Goal: Task Accomplishment & Management: Use online tool/utility

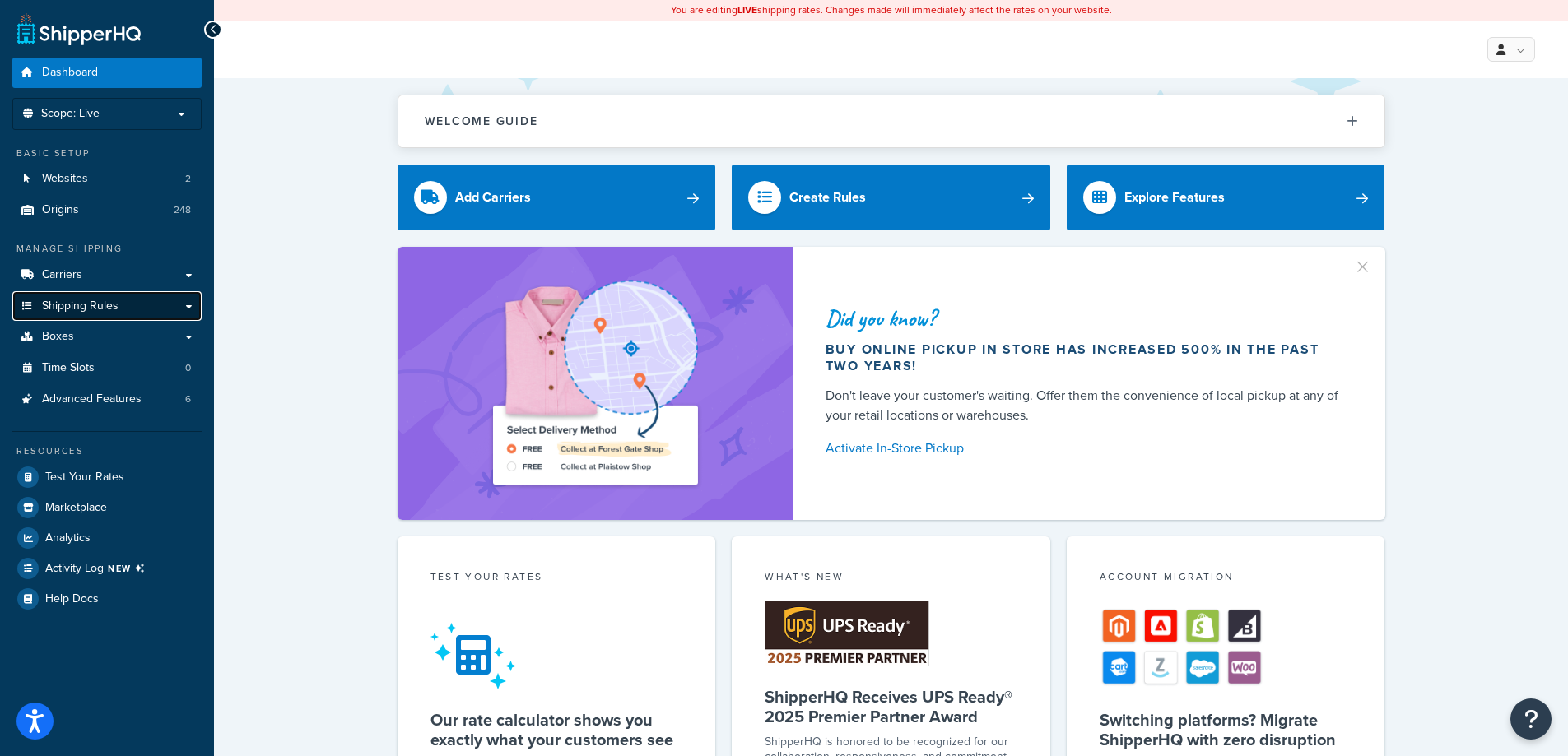
click at [148, 309] on link "Shipping Rules" at bounding box center [107, 306] width 189 height 30
click at [134, 303] on link "Shipping Rules" at bounding box center [107, 306] width 189 height 30
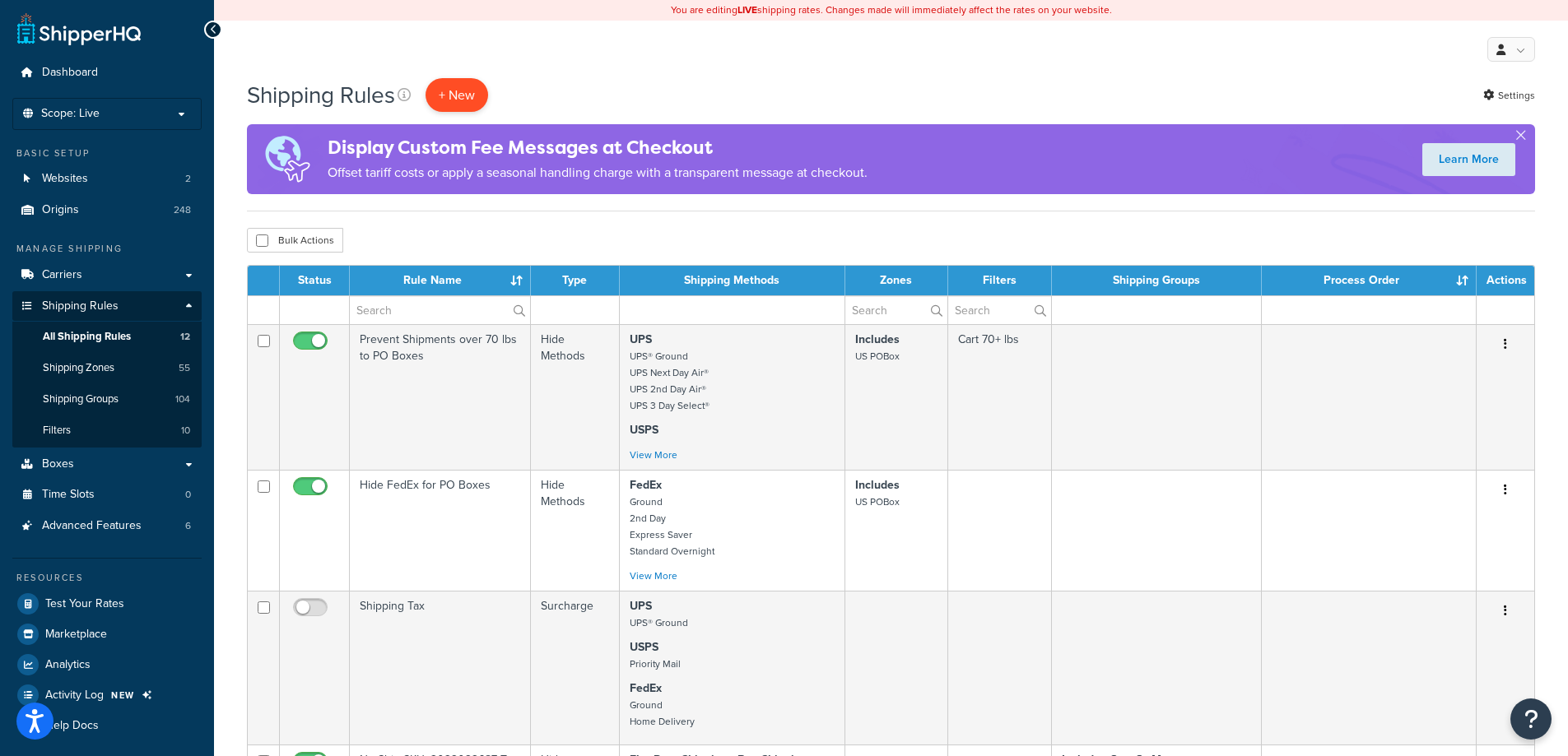
click at [468, 93] on p "+ New" at bounding box center [457, 94] width 63 height 33
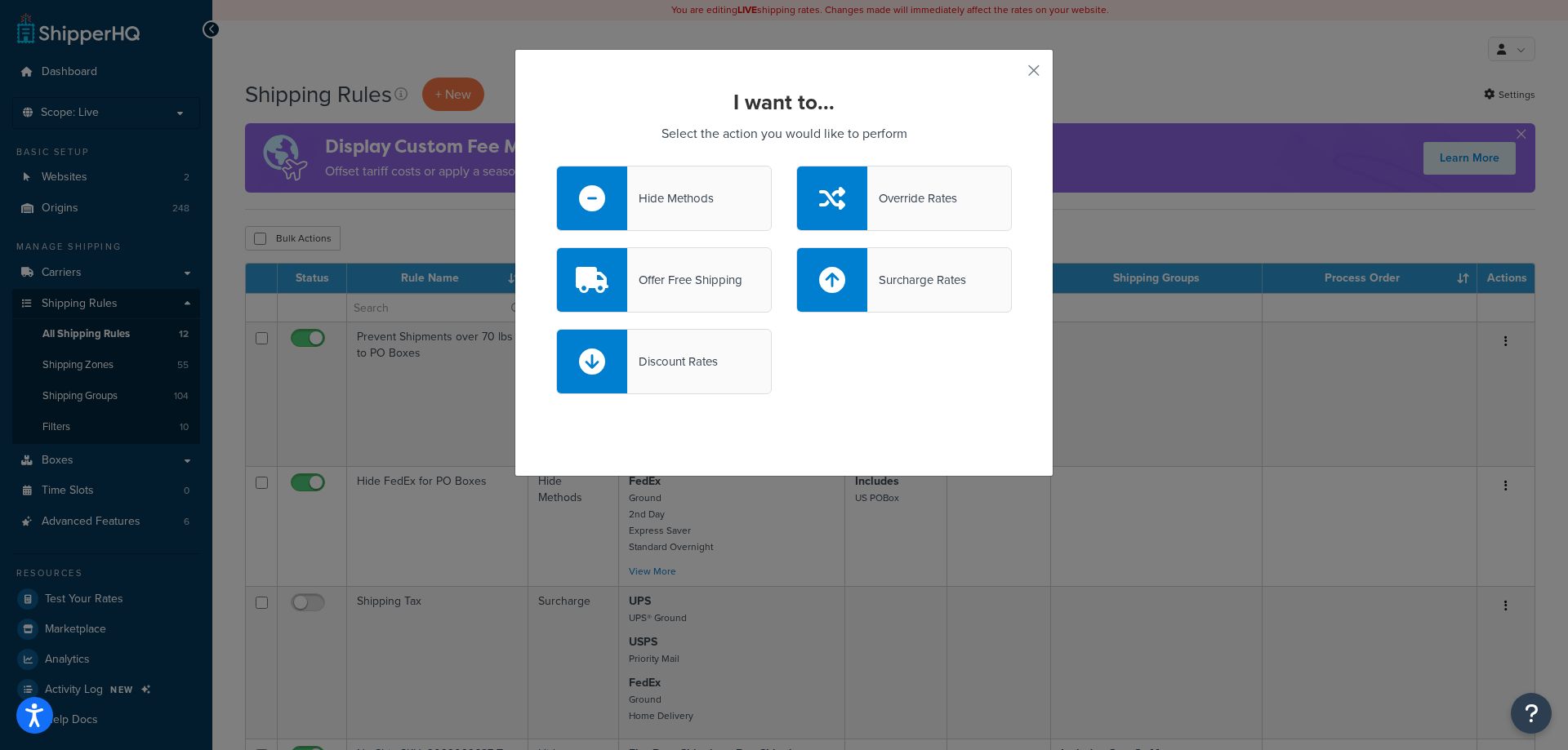
click at [684, 266] on div "Offer Free Shipping" at bounding box center [664, 280] width 216 height 66
click at [0, 0] on input "Offer Free Shipping" at bounding box center [0, 0] width 0 height 0
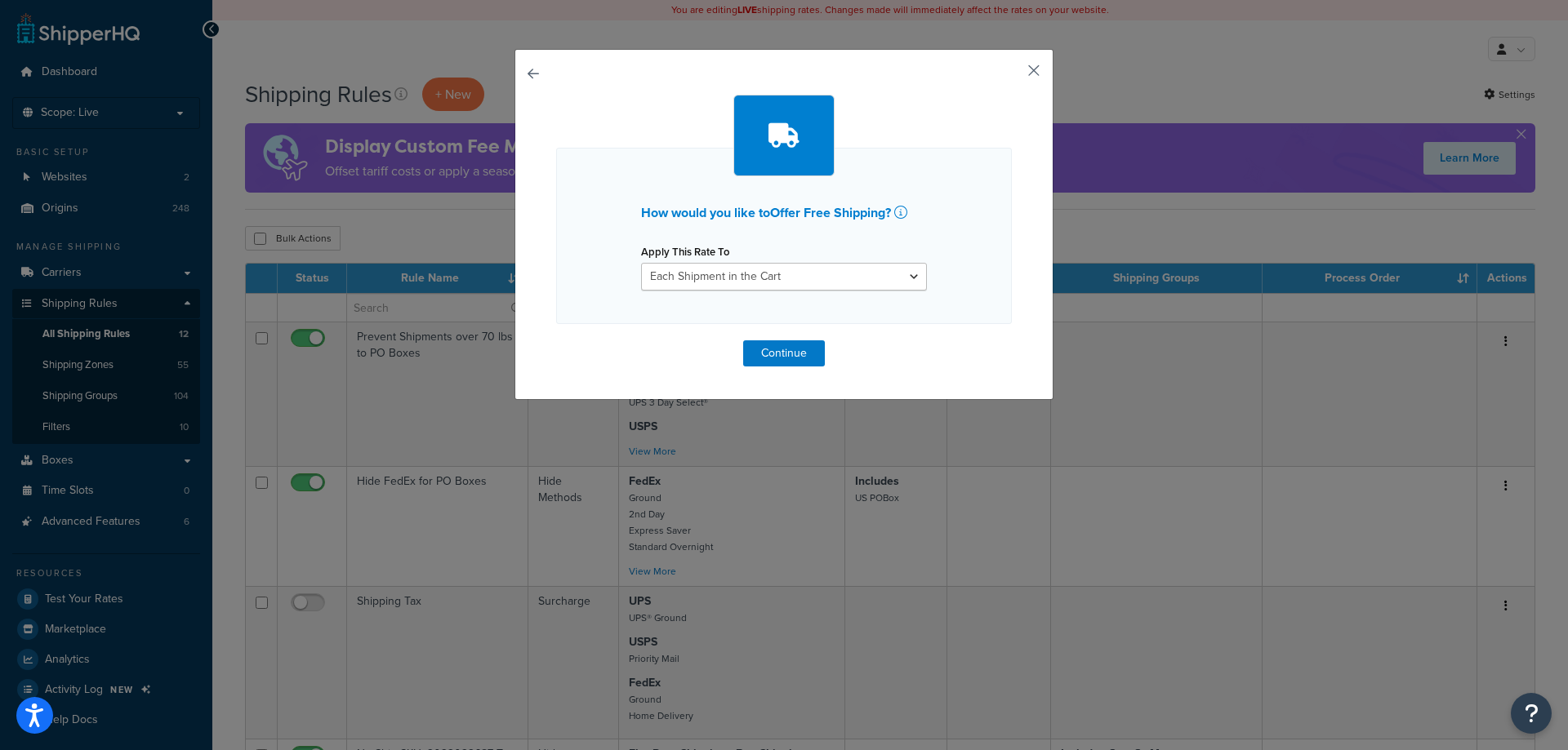
click at [1012, 75] on button "button" at bounding box center [1009, 76] width 4 height 4
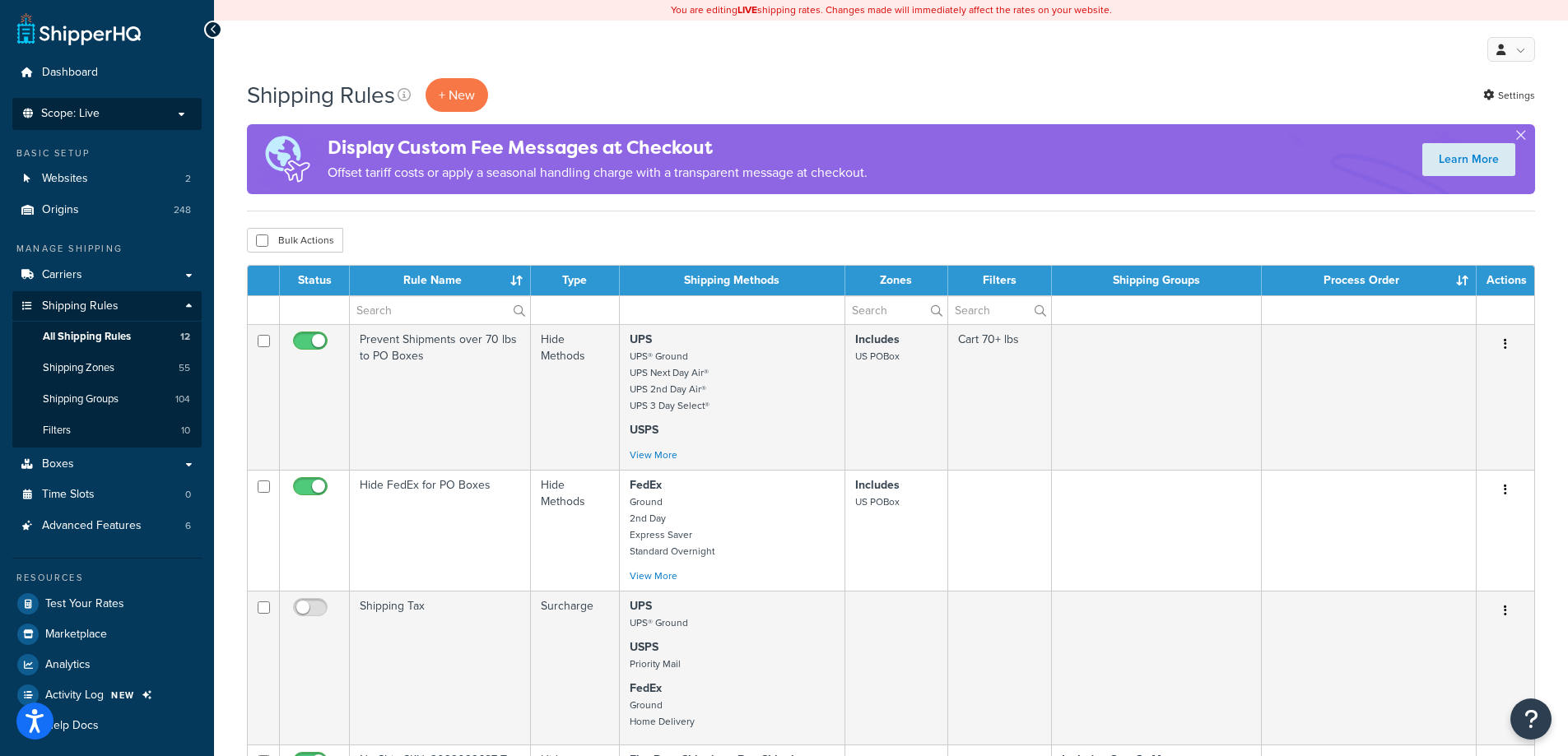
click at [164, 110] on p "Scope: Live" at bounding box center [107, 114] width 175 height 14
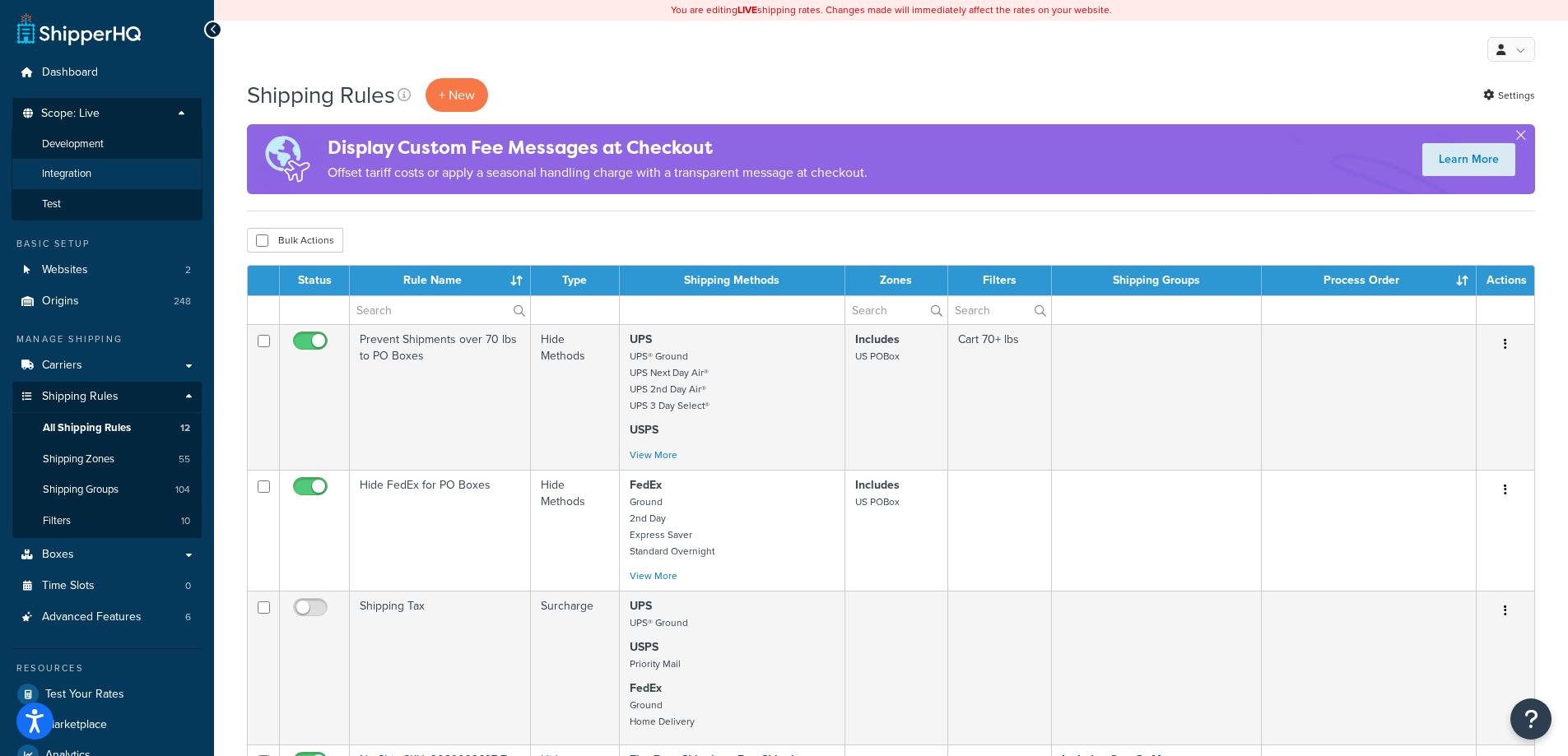
click at [162, 163] on li "Integration" at bounding box center [107, 174] width 191 height 30
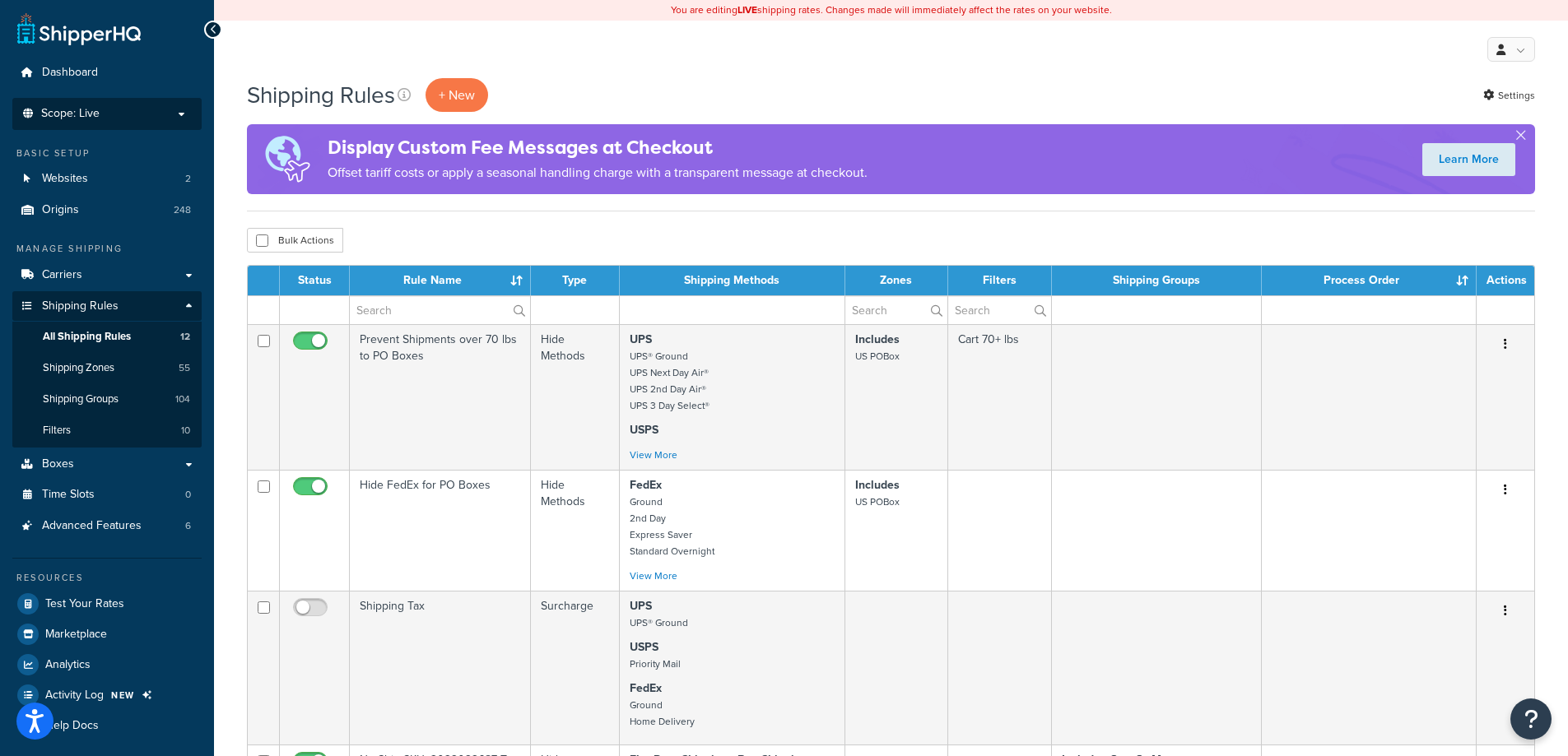
click at [126, 107] on p "Scope: Live" at bounding box center [107, 114] width 175 height 14
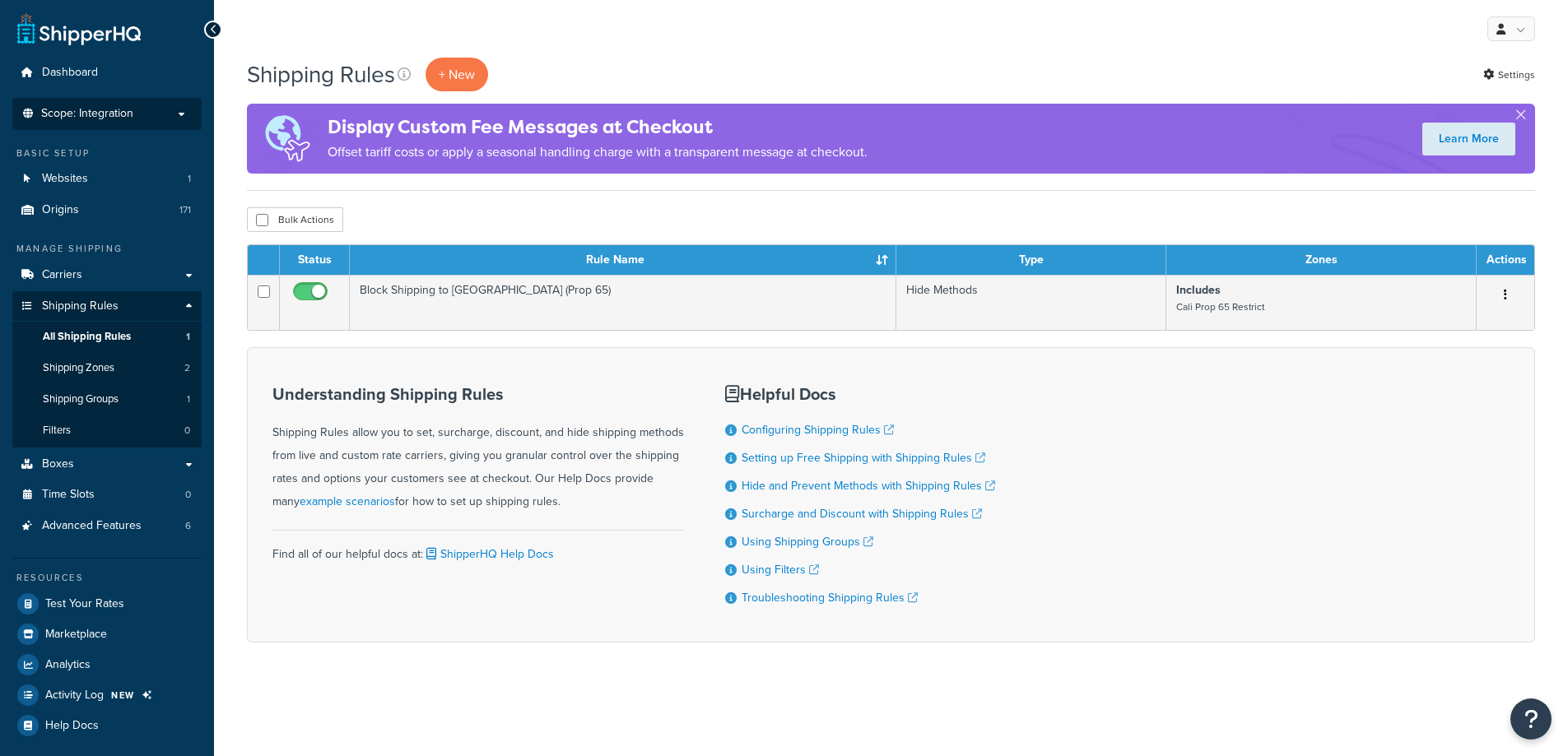
click at [113, 107] on span "Scope: Integration" at bounding box center [87, 114] width 92 height 14
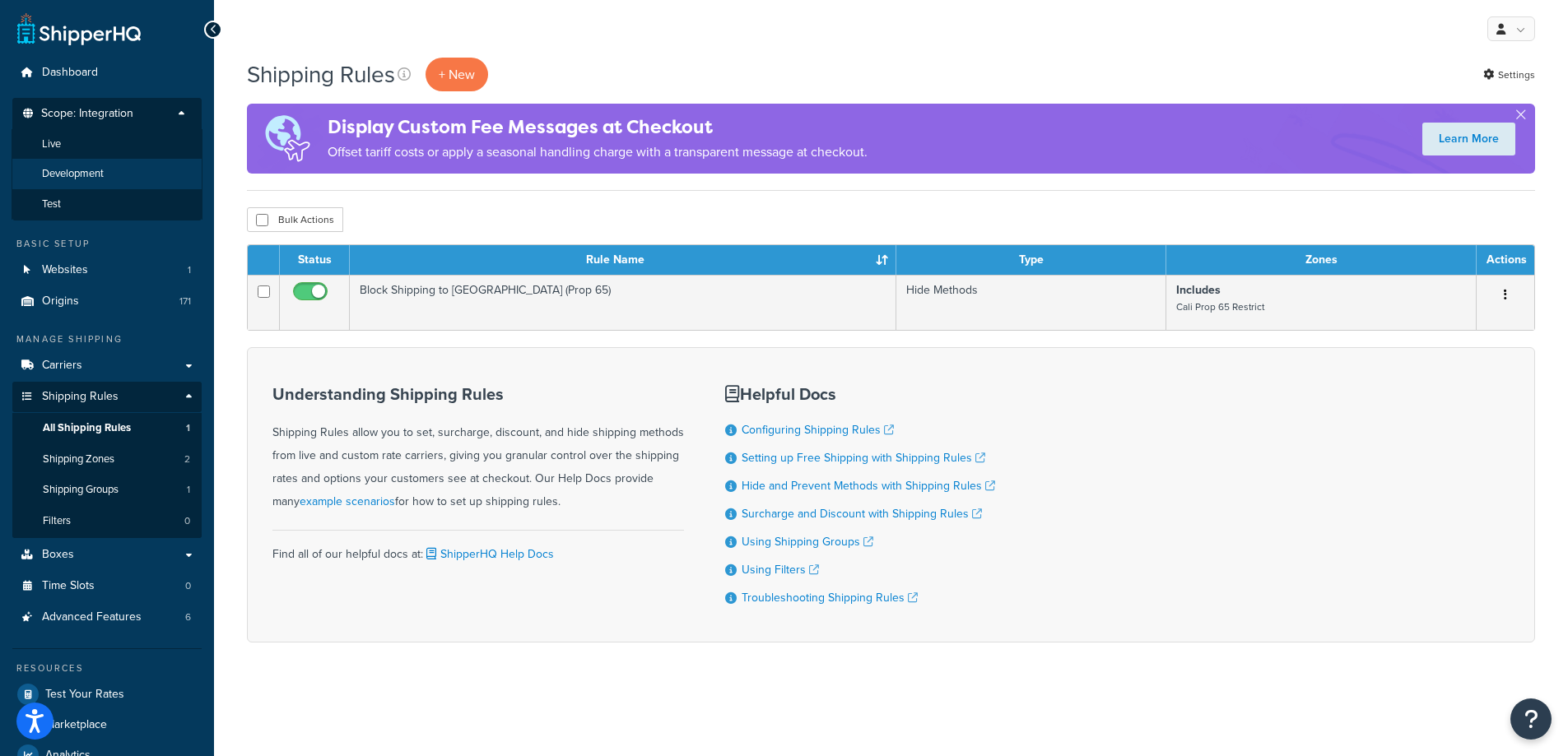
click at [104, 169] on span "Development" at bounding box center [73, 174] width 62 height 14
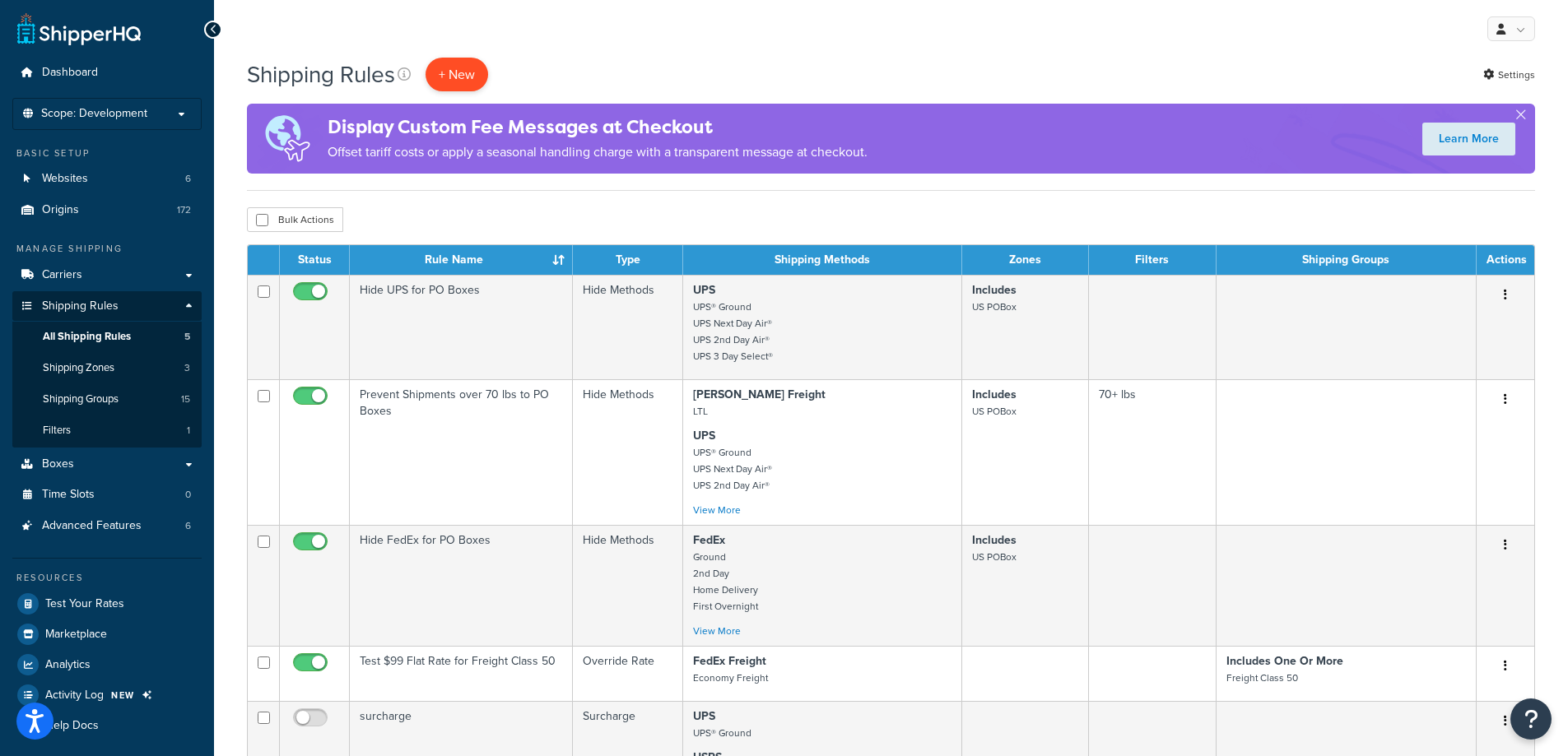
click at [469, 74] on p "+ New" at bounding box center [457, 74] width 63 height 33
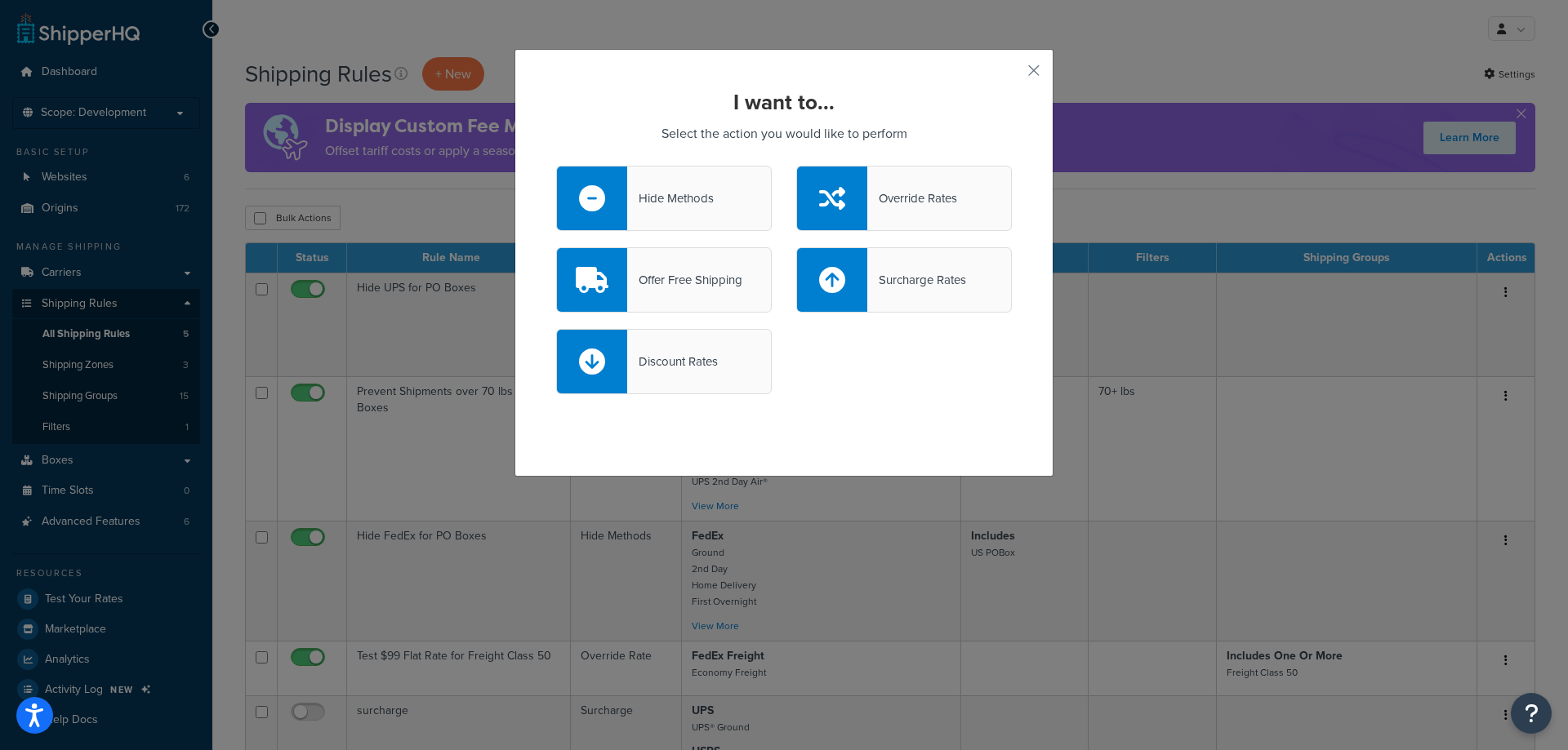
click at [684, 277] on div "Offer Free Shipping" at bounding box center [684, 280] width 115 height 23
click at [0, 0] on input "Offer Free Shipping" at bounding box center [0, 0] width 0 height 0
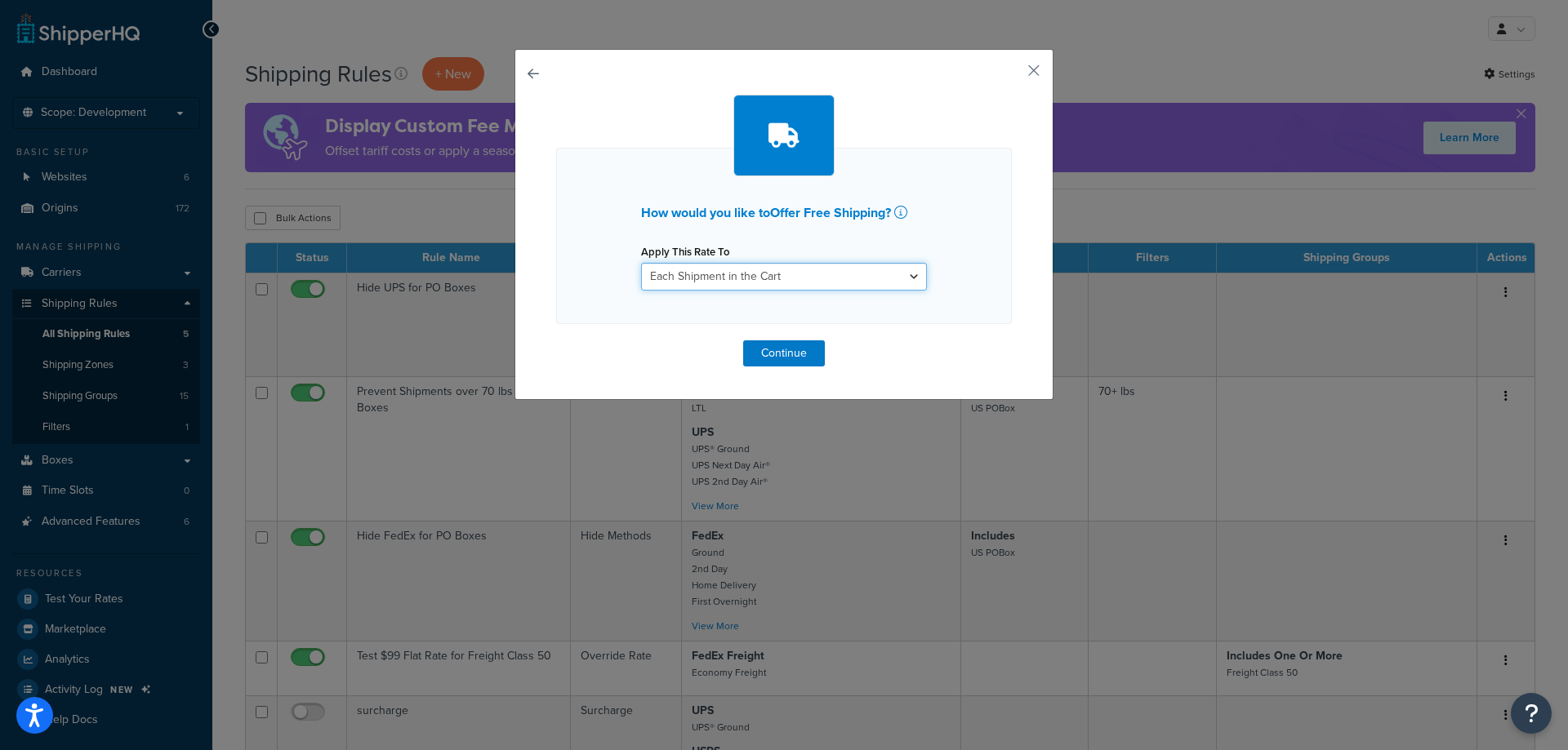
click at [734, 285] on select "Each Shipment in the Cart Each Origin in the Cart Each Shipping Group in the Ca…" at bounding box center [784, 276] width 286 height 27
select select "ITEM"
click at [641, 263] on select "Each Shipment in the Cart Each Origin in the Cart Each Shipping Group in the Ca…" at bounding box center [784, 276] width 286 height 27
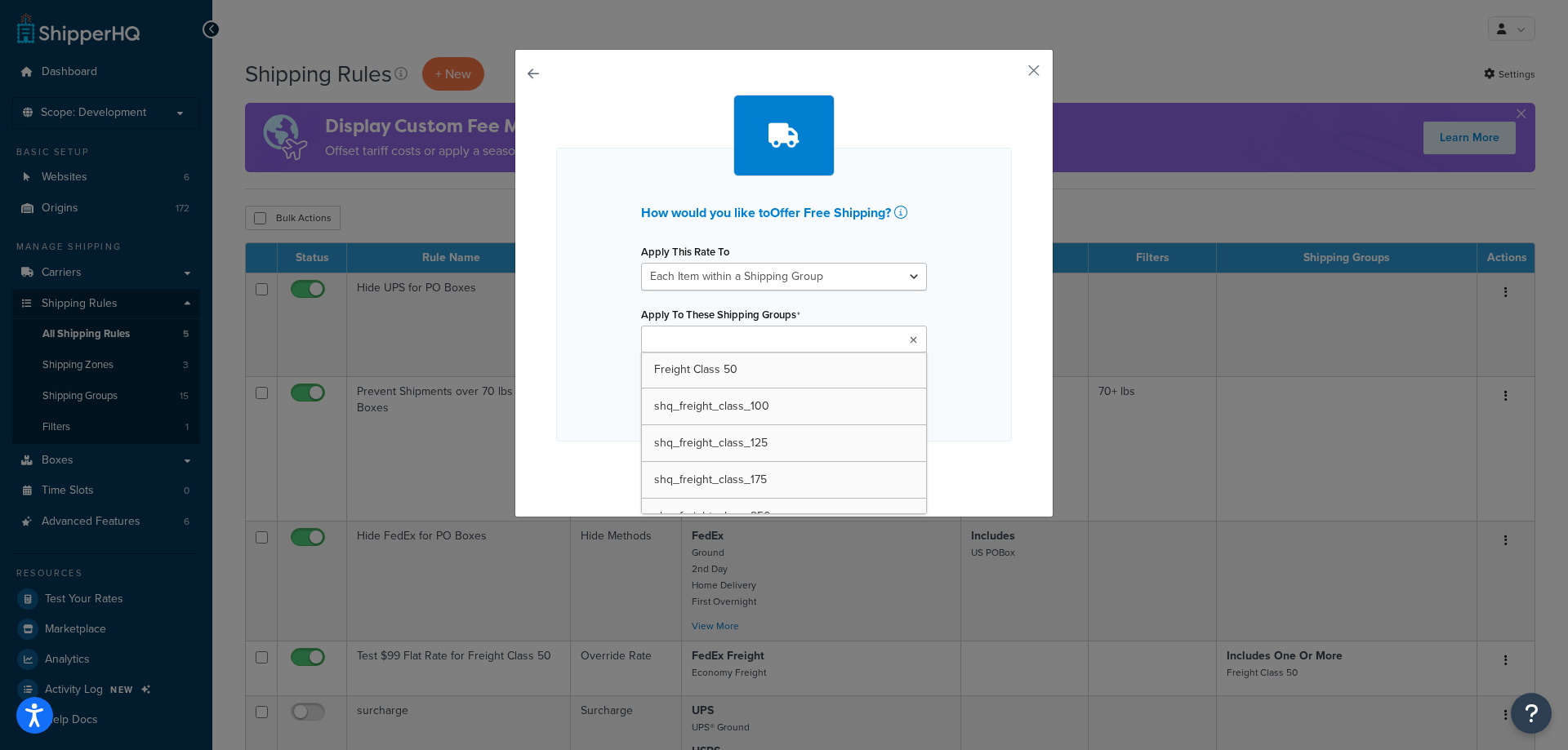
click at [751, 338] on input "Apply To These Shipping Groups" at bounding box center [718, 340] width 144 height 18
type input "f"
drag, startPoint x: 952, startPoint y: 368, endPoint x: 921, endPoint y: 325, distance: 53.0
click at [952, 368] on div "How would you like to Offer Free Shipping ? Apply This Rate To Each Shipment in…" at bounding box center [784, 295] width 456 height 294
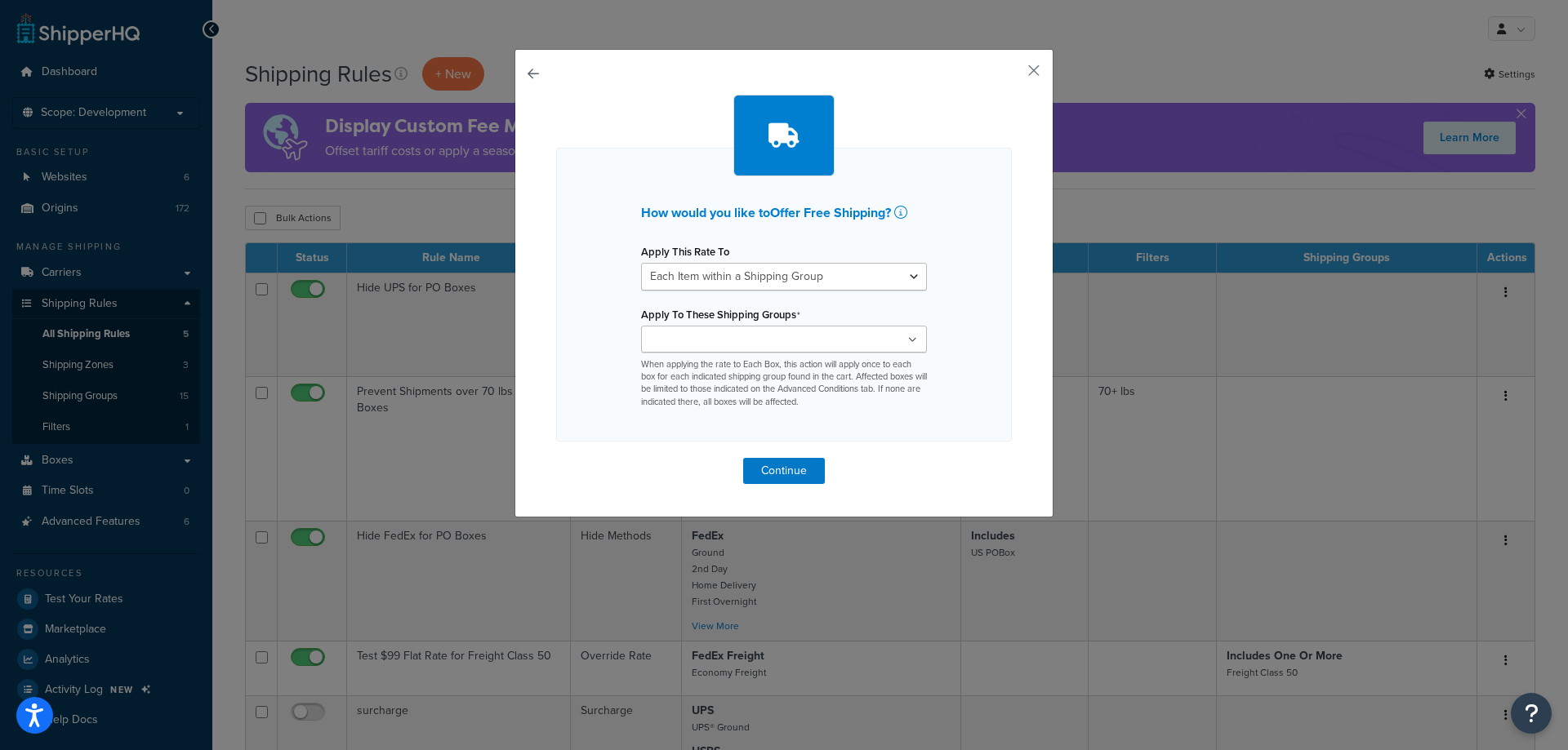
click at [848, 261] on div "Apply This Rate To Each Shipment in the Cart Each Origin in the Cart Each Shipp…" at bounding box center [784, 265] width 286 height 51
click at [851, 270] on select "Each Shipment in the Cart Each Origin in the Cart Each Shipping Group in the Ca…" at bounding box center [784, 276] width 286 height 27
select select "SHIPPING_GROUP"
click at [641, 263] on select "Each Shipment in the Cart Each Origin in the Cart Each Shipping Group in the Ca…" at bounding box center [784, 276] width 286 height 27
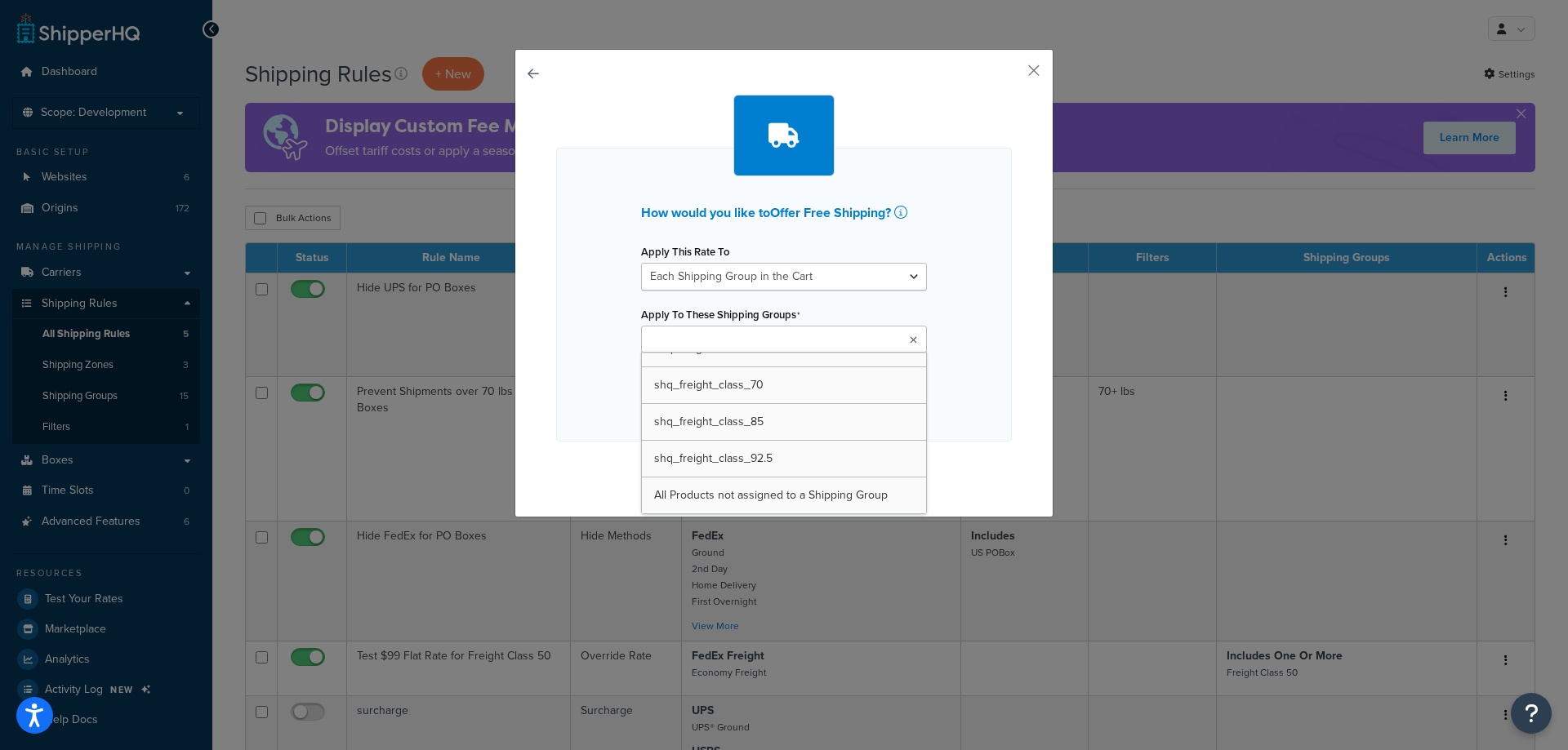
click at [856, 334] on ul at bounding box center [784, 338] width 286 height 27
type input "free"
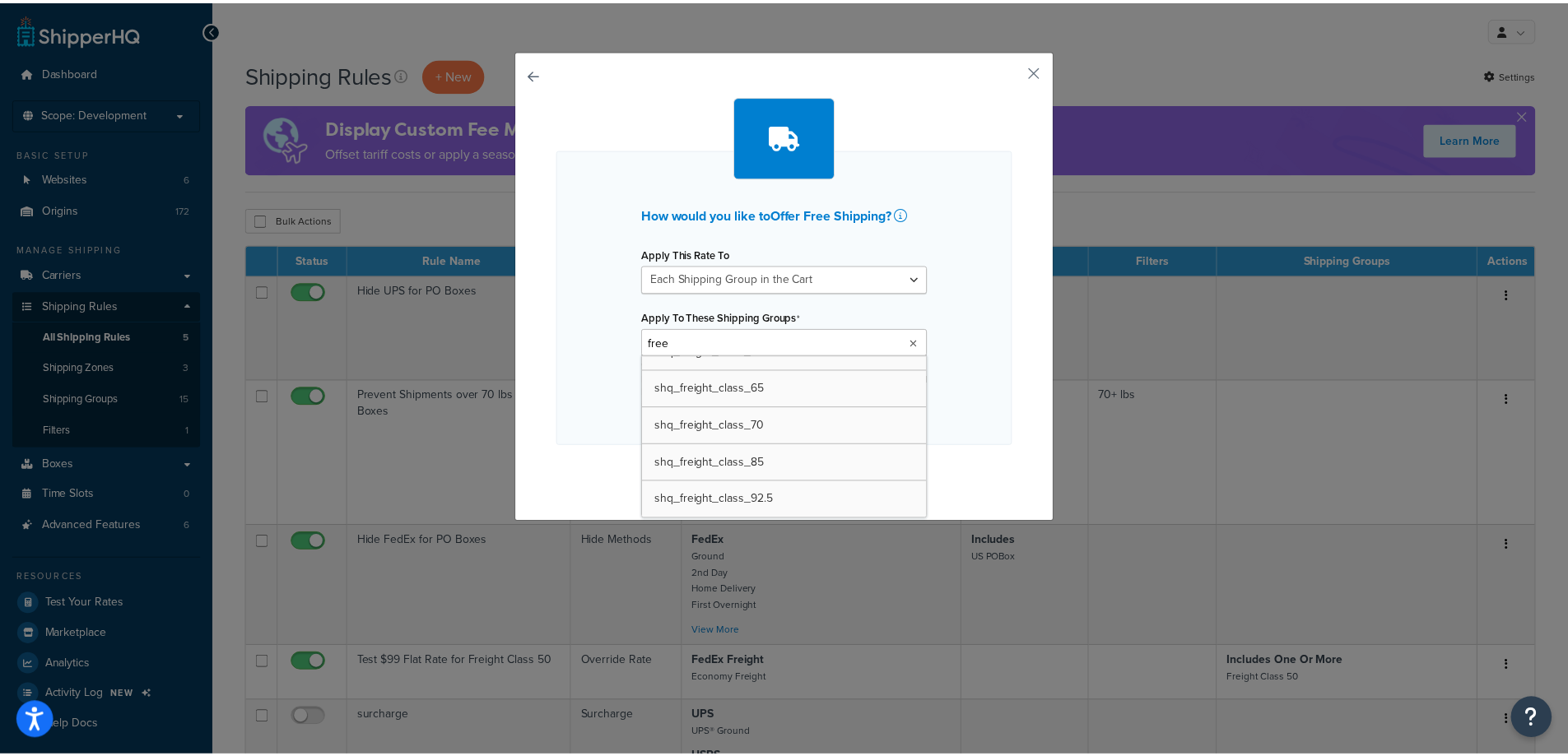
scroll to position [0, 0]
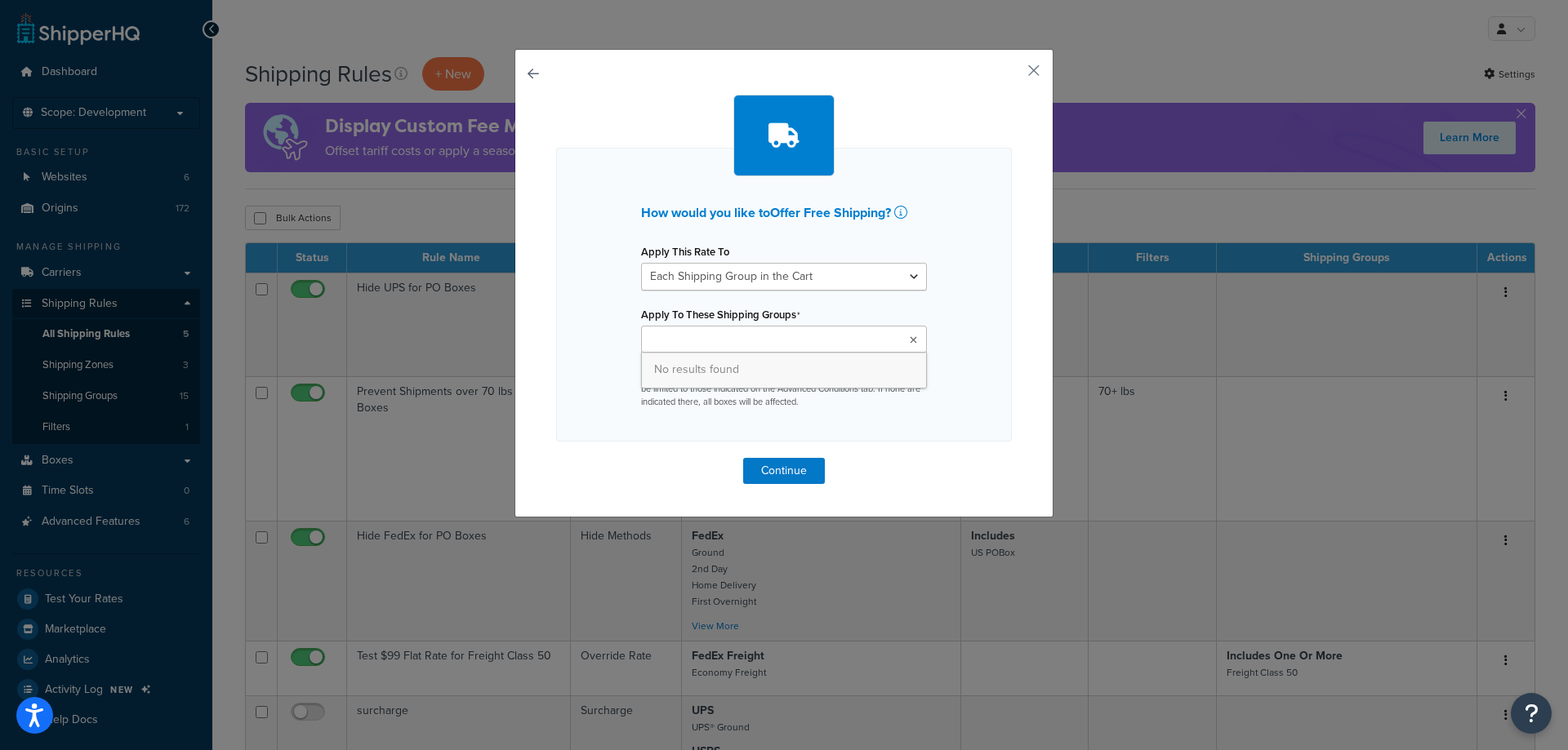
click at [951, 333] on div "How would you like to Offer Free Shipping ? Apply This Rate To Each Shipment in…" at bounding box center [784, 295] width 456 height 294
click at [1012, 75] on button "button" at bounding box center [1009, 76] width 4 height 4
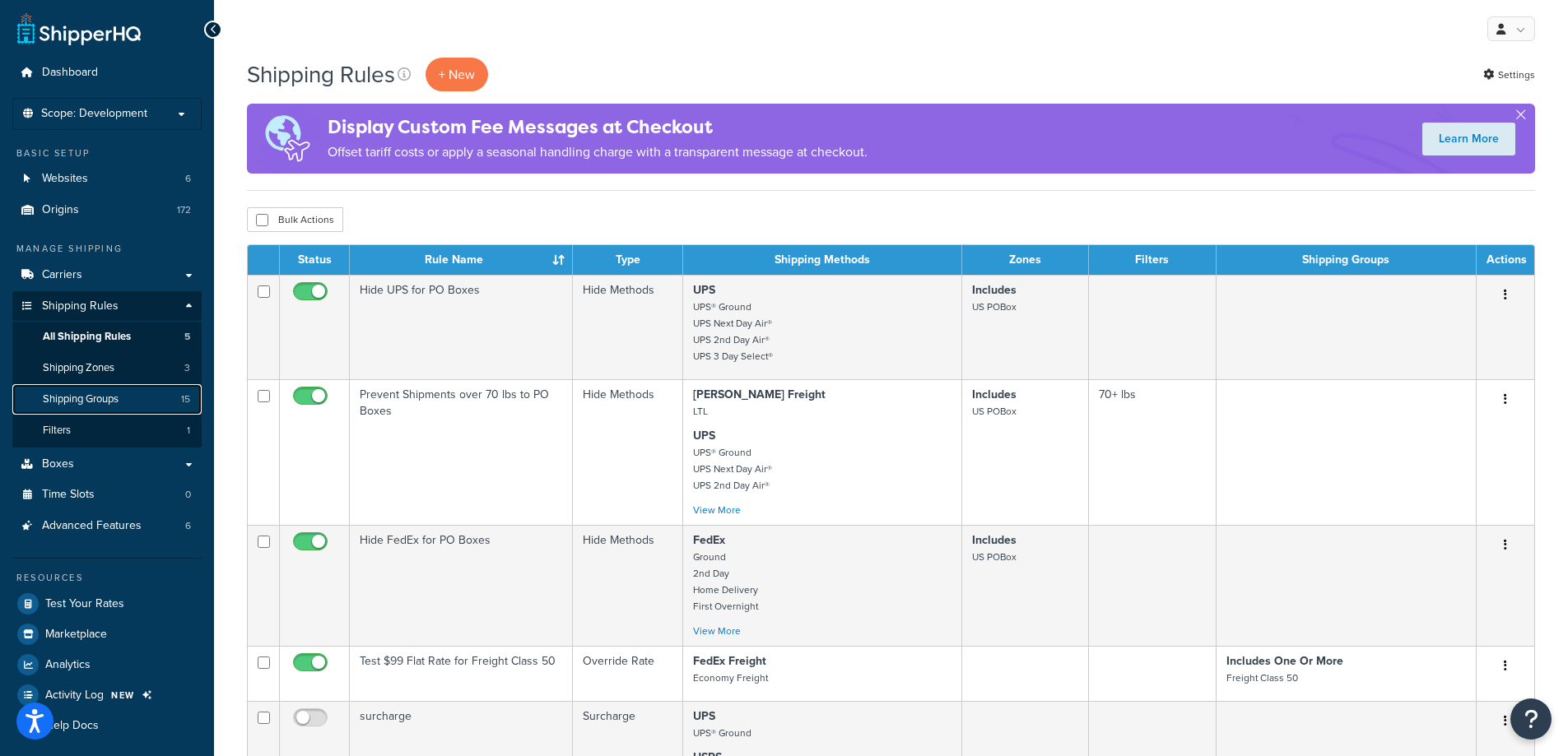
click at [128, 399] on link "Shipping Groups 15" at bounding box center [107, 399] width 189 height 30
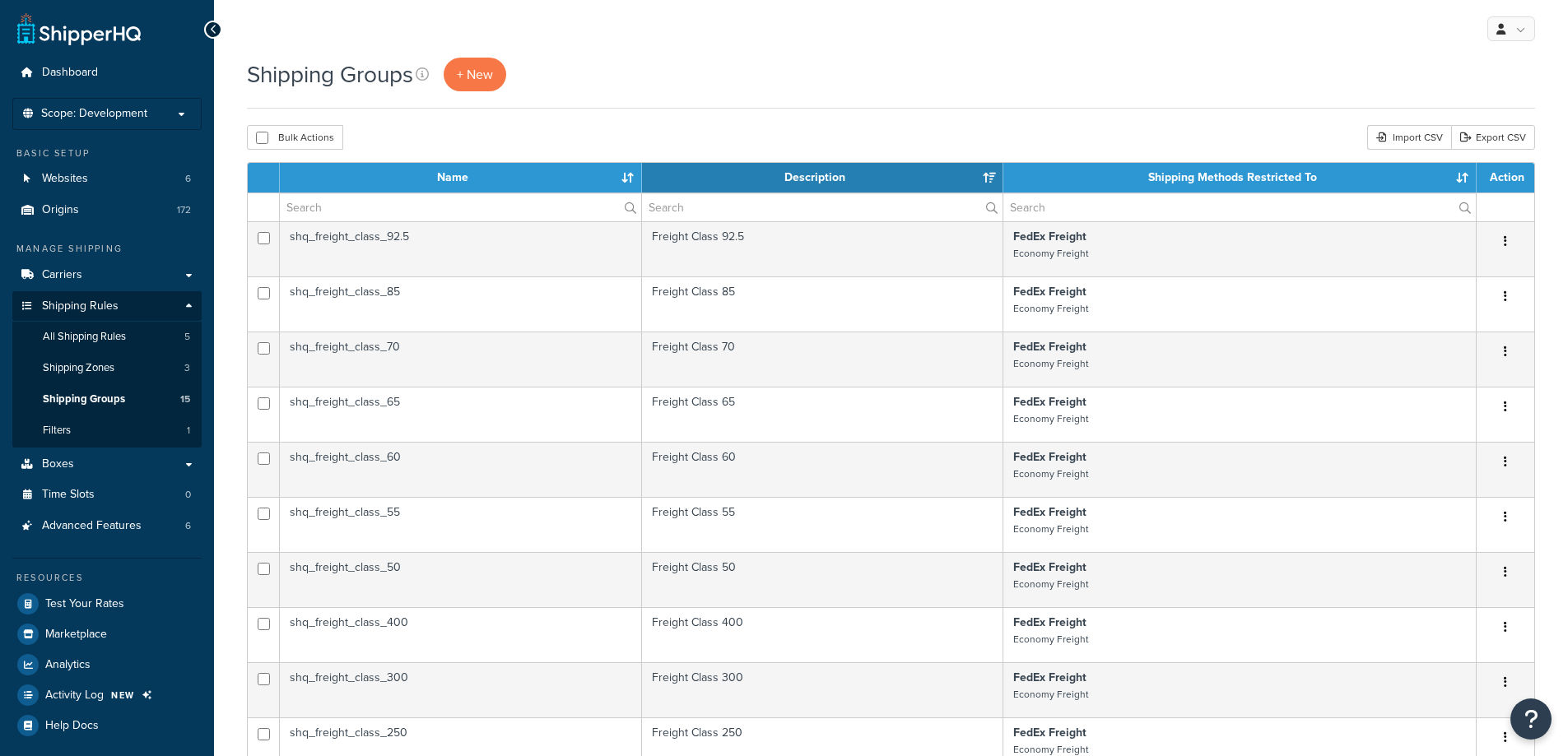
select select "15"
click at [154, 107] on p "Scope: Development" at bounding box center [107, 114] width 175 height 14
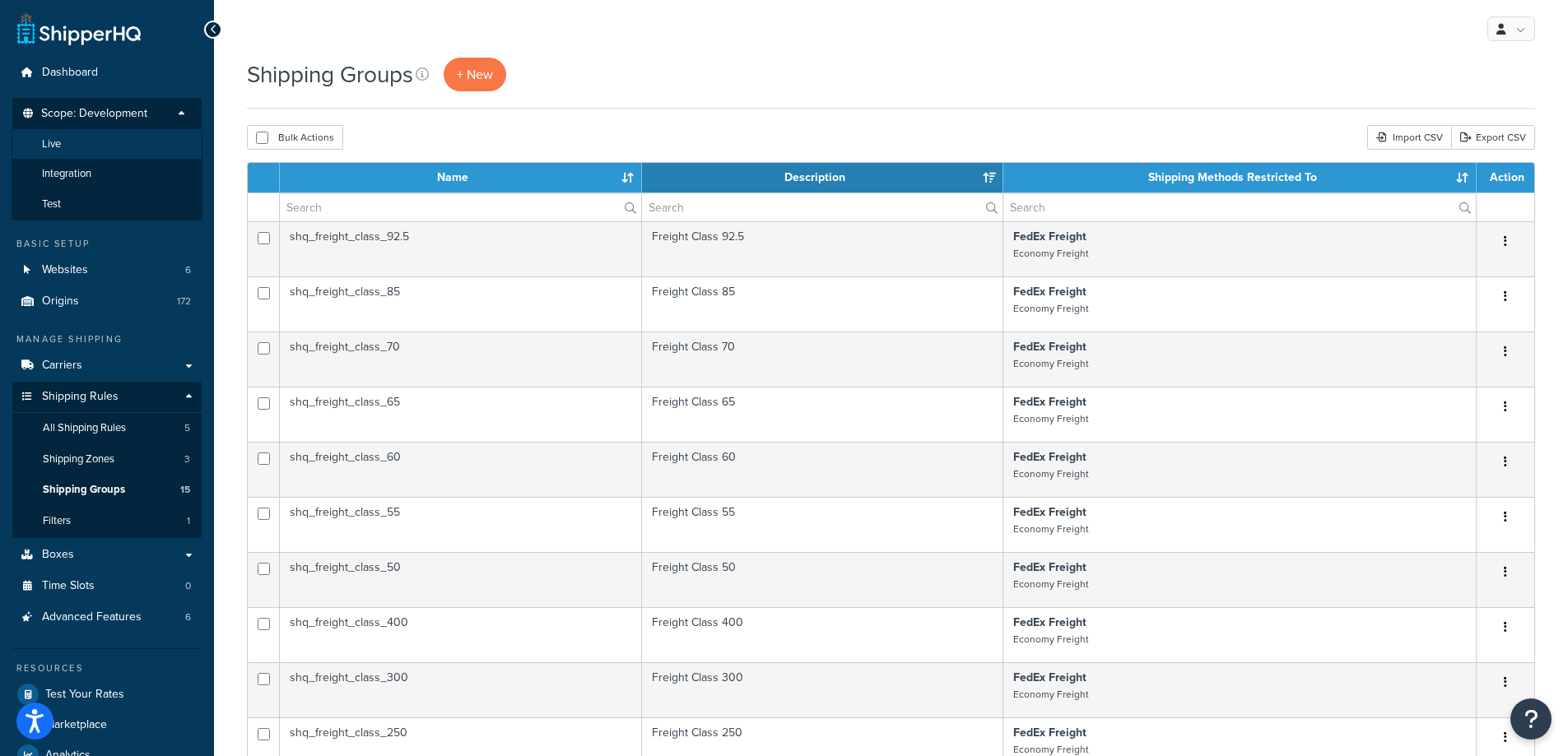
click at [138, 149] on li "Live" at bounding box center [107, 144] width 191 height 30
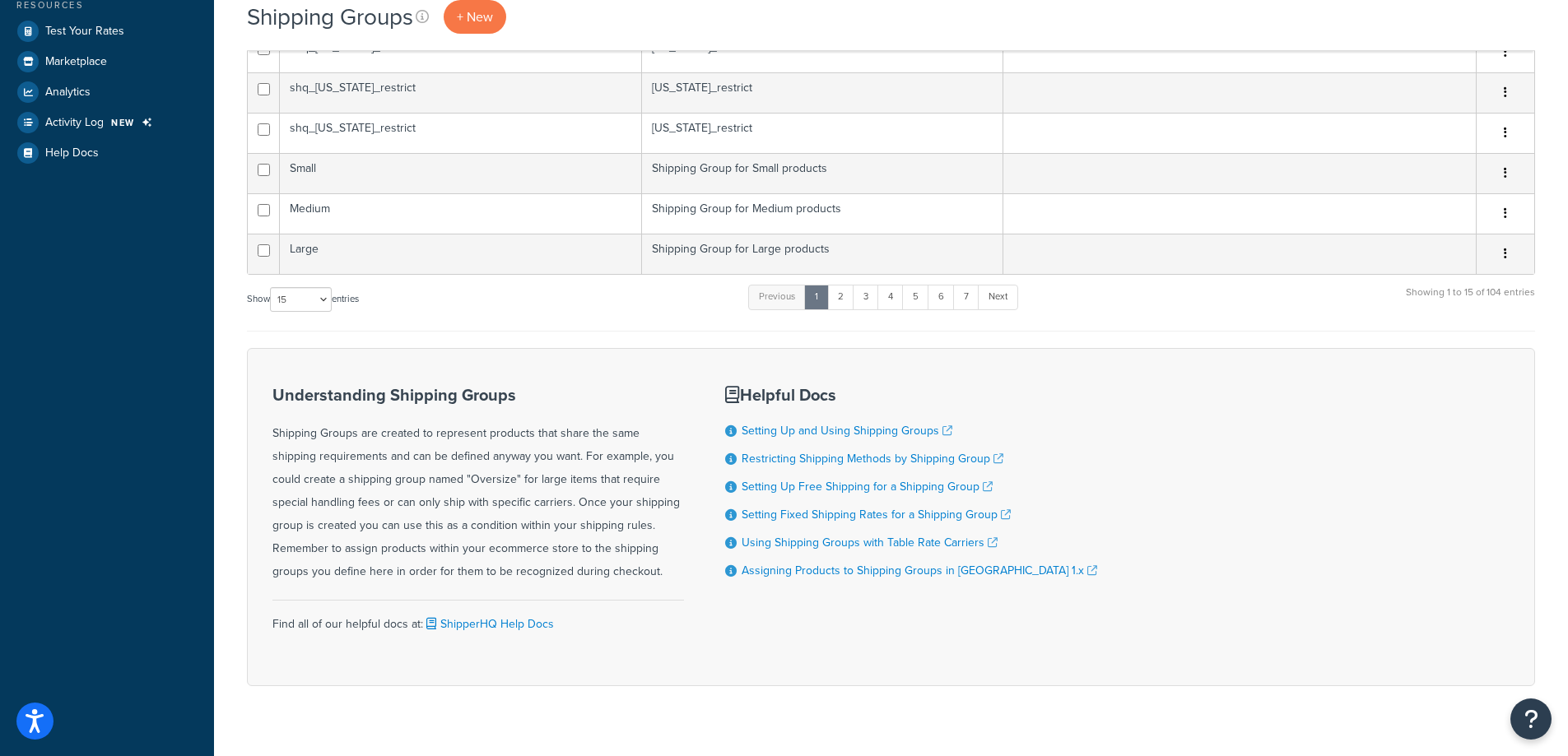
scroll to position [576, 0]
click at [274, 289] on select "10 15 25 50 100" at bounding box center [301, 296] width 62 height 25
select select "100"
click at [272, 309] on select "10 15 25 50 100" at bounding box center [301, 296] width 62 height 25
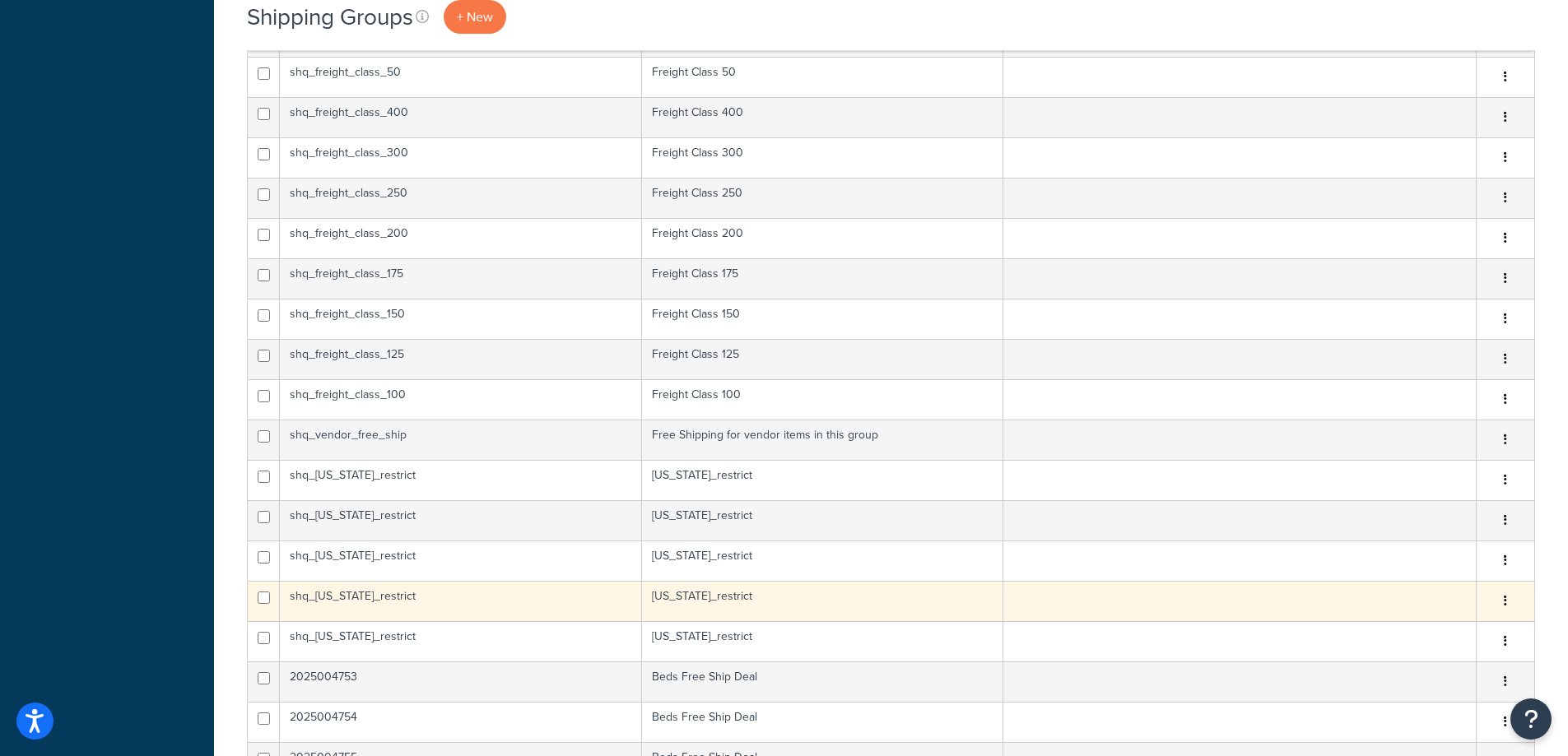
scroll to position [2461, 0]
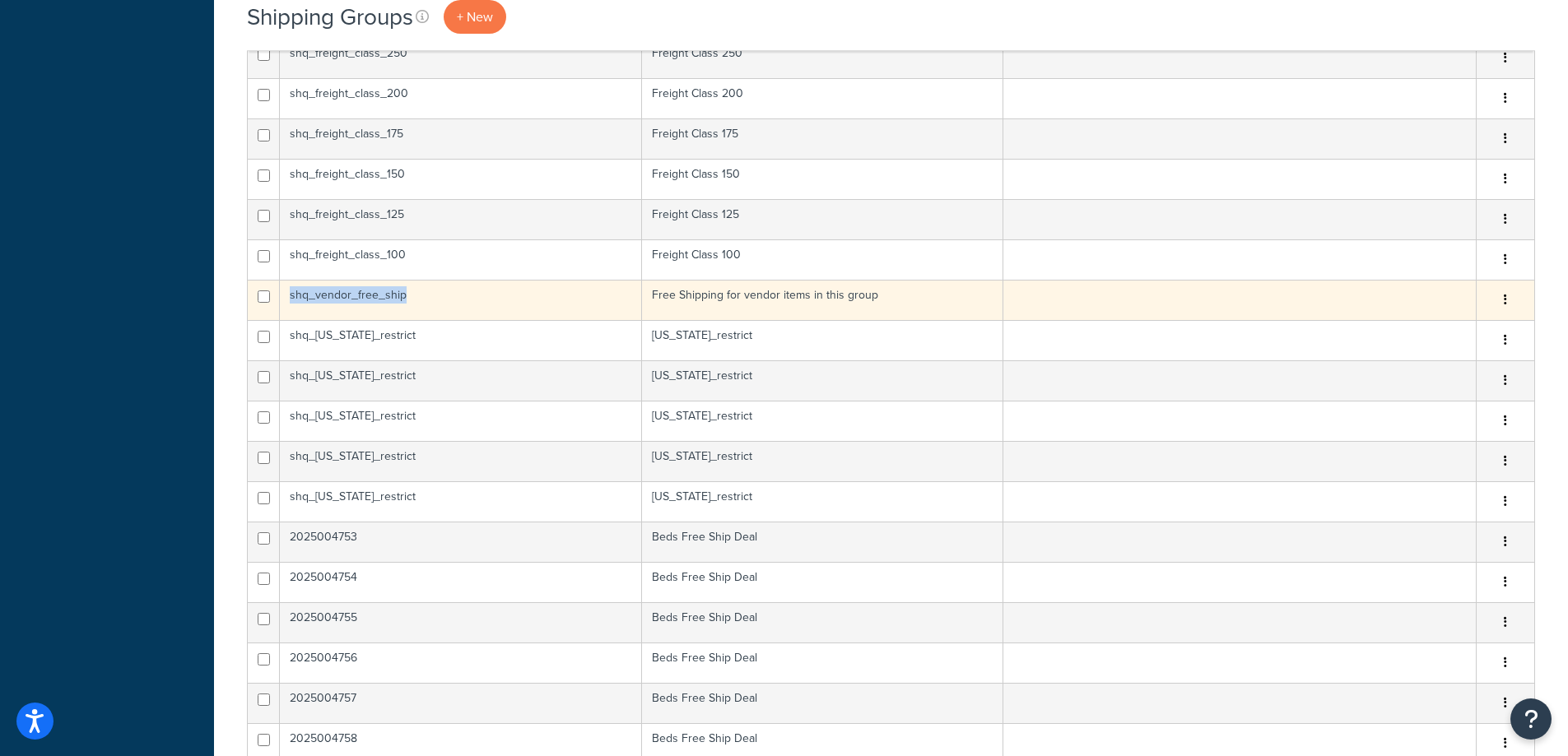
drag, startPoint x: 413, startPoint y: 308, endPoint x: 288, endPoint y: 308, distance: 125.0
click at [288, 308] on td "shq_vendor_free_ship" at bounding box center [460, 299] width 362 height 40
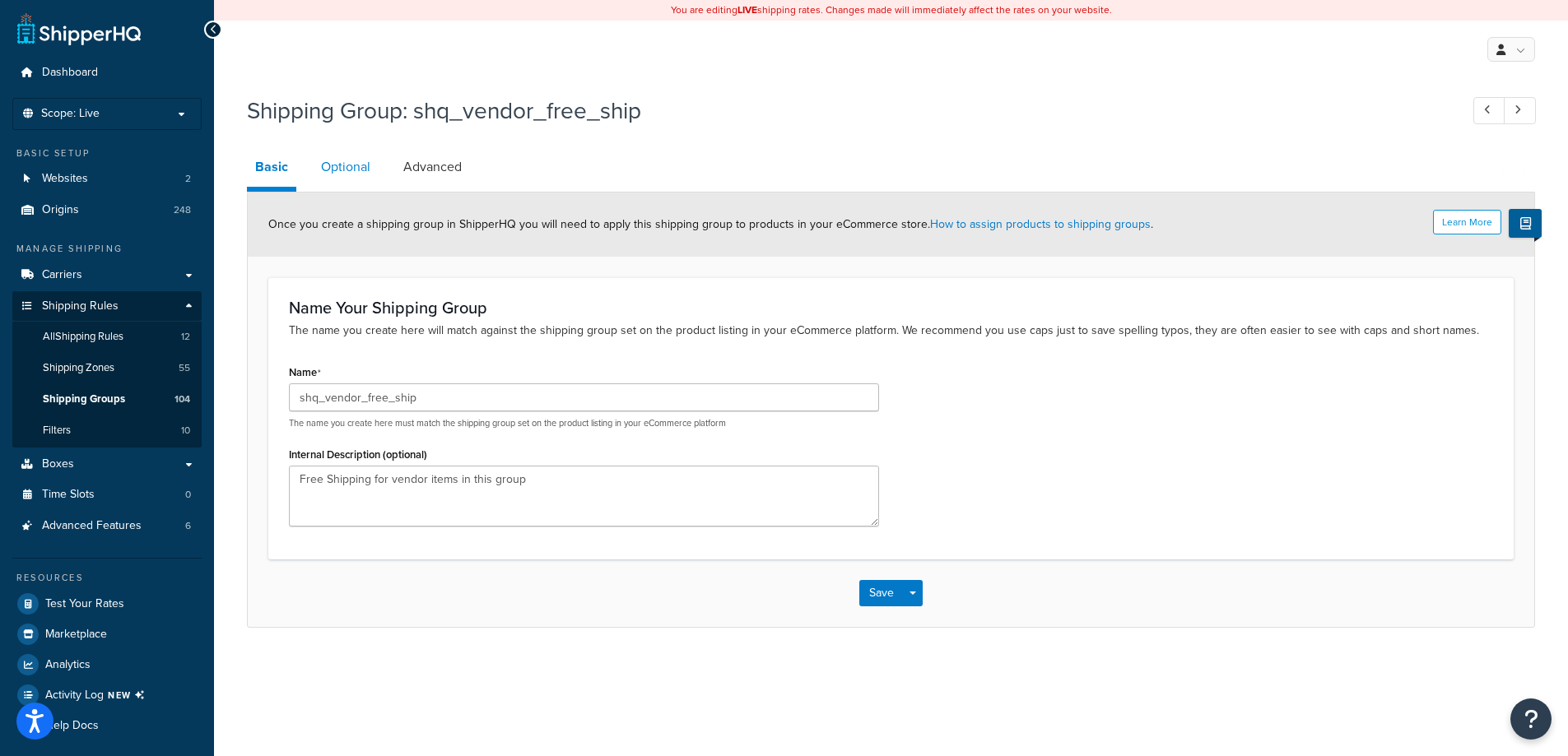
click at [329, 170] on link "Optional" at bounding box center [346, 166] width 66 height 39
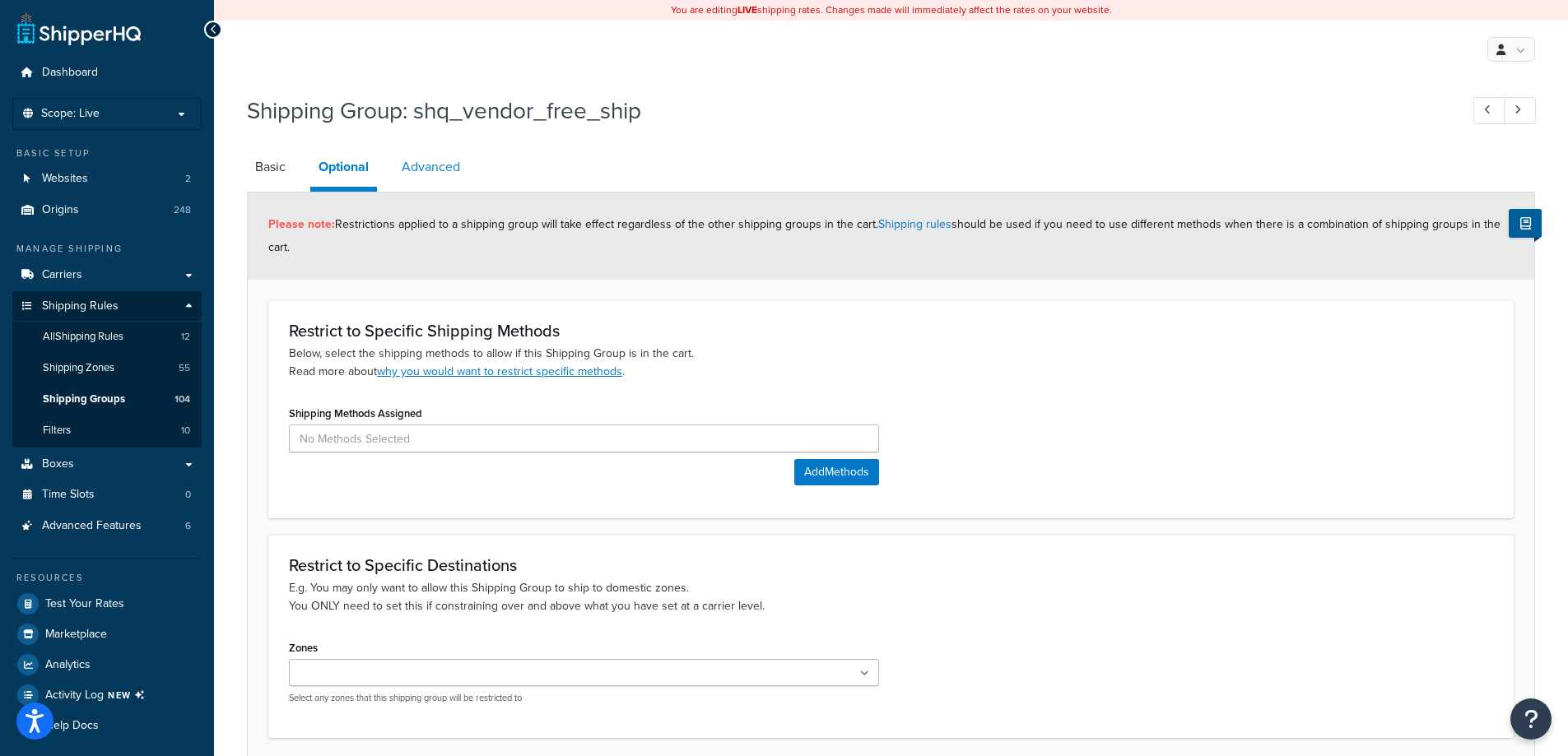
click at [426, 182] on link "Advanced" at bounding box center [431, 166] width 75 height 39
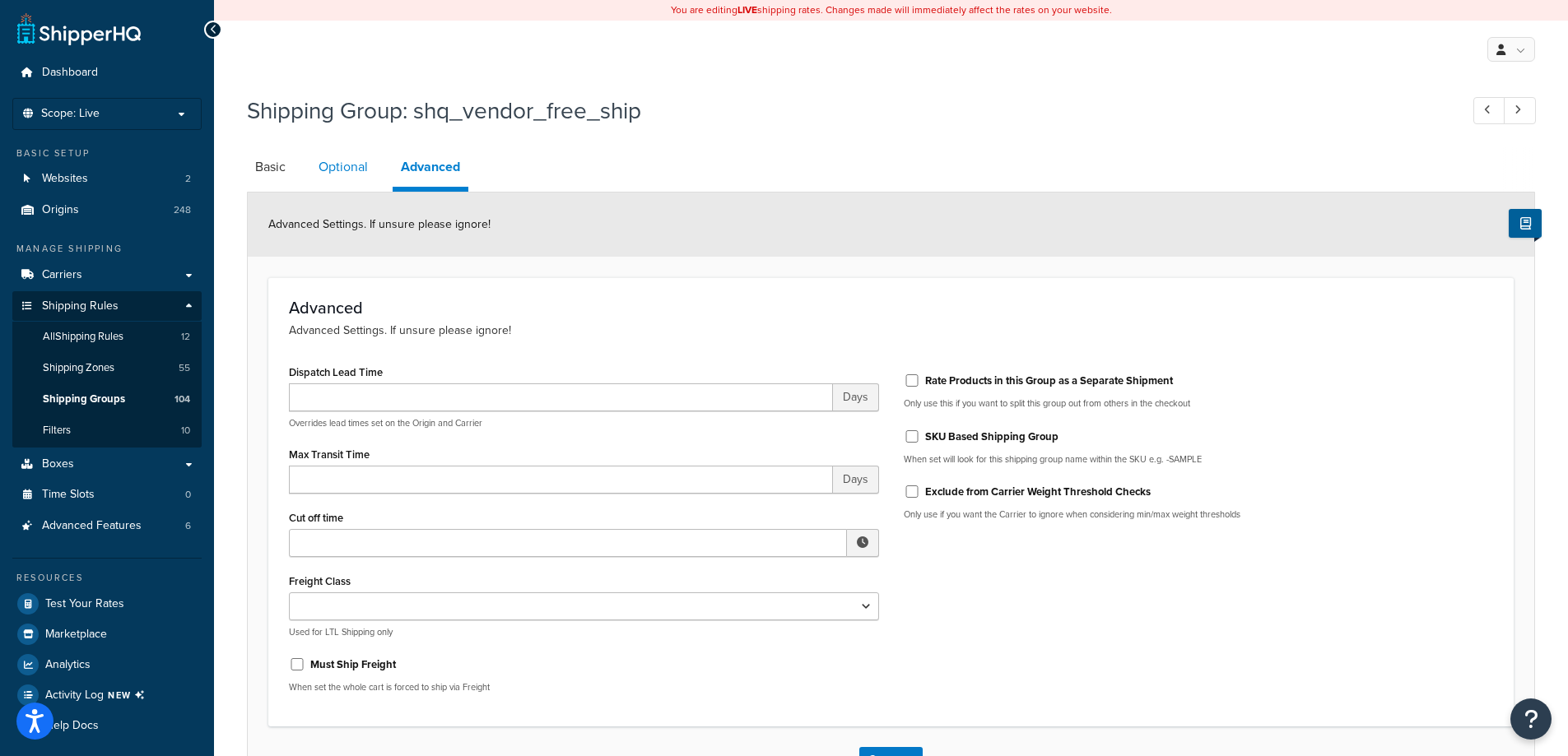
click at [336, 185] on link "Optional" at bounding box center [343, 166] width 66 height 39
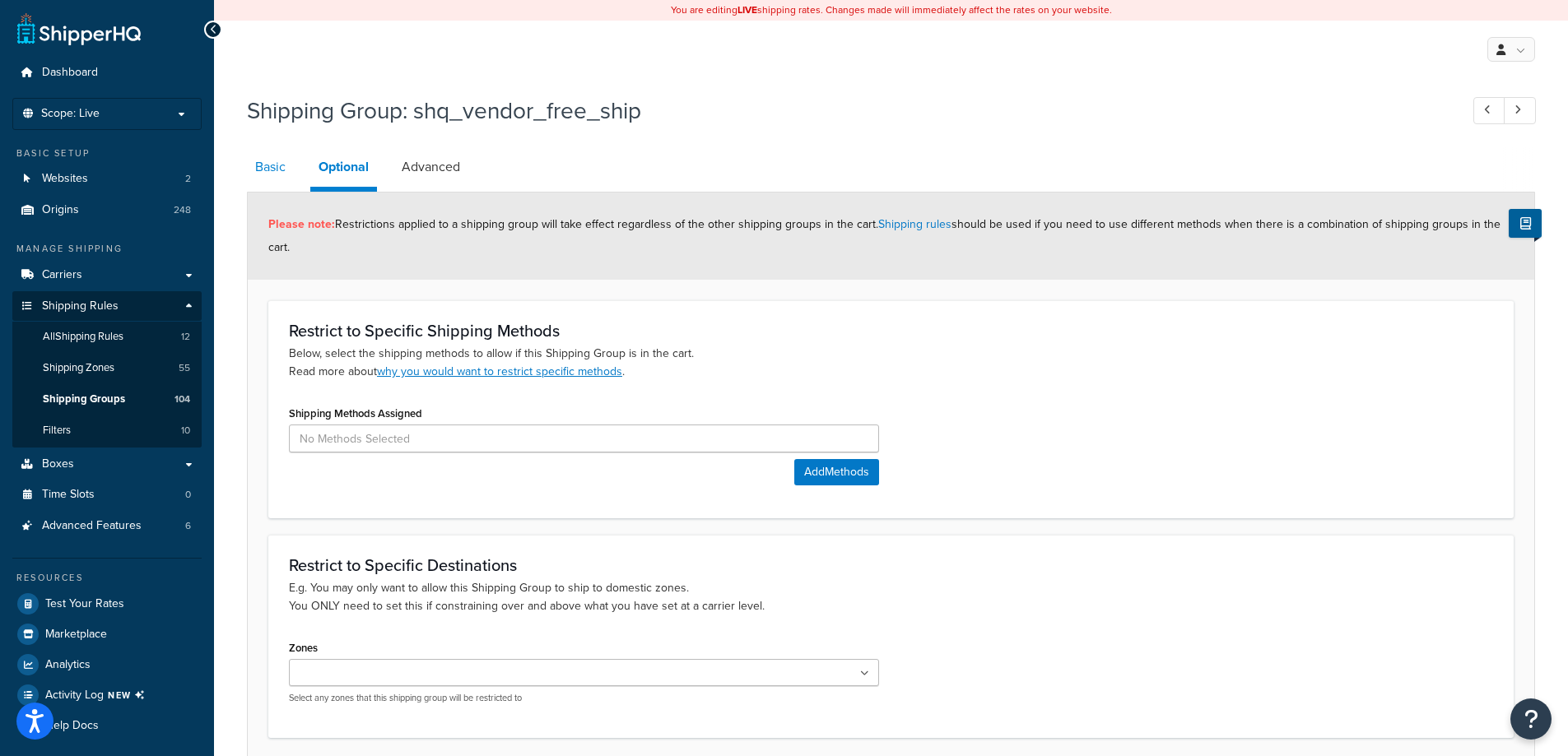
click at [262, 169] on link "Basic" at bounding box center [270, 166] width 47 height 39
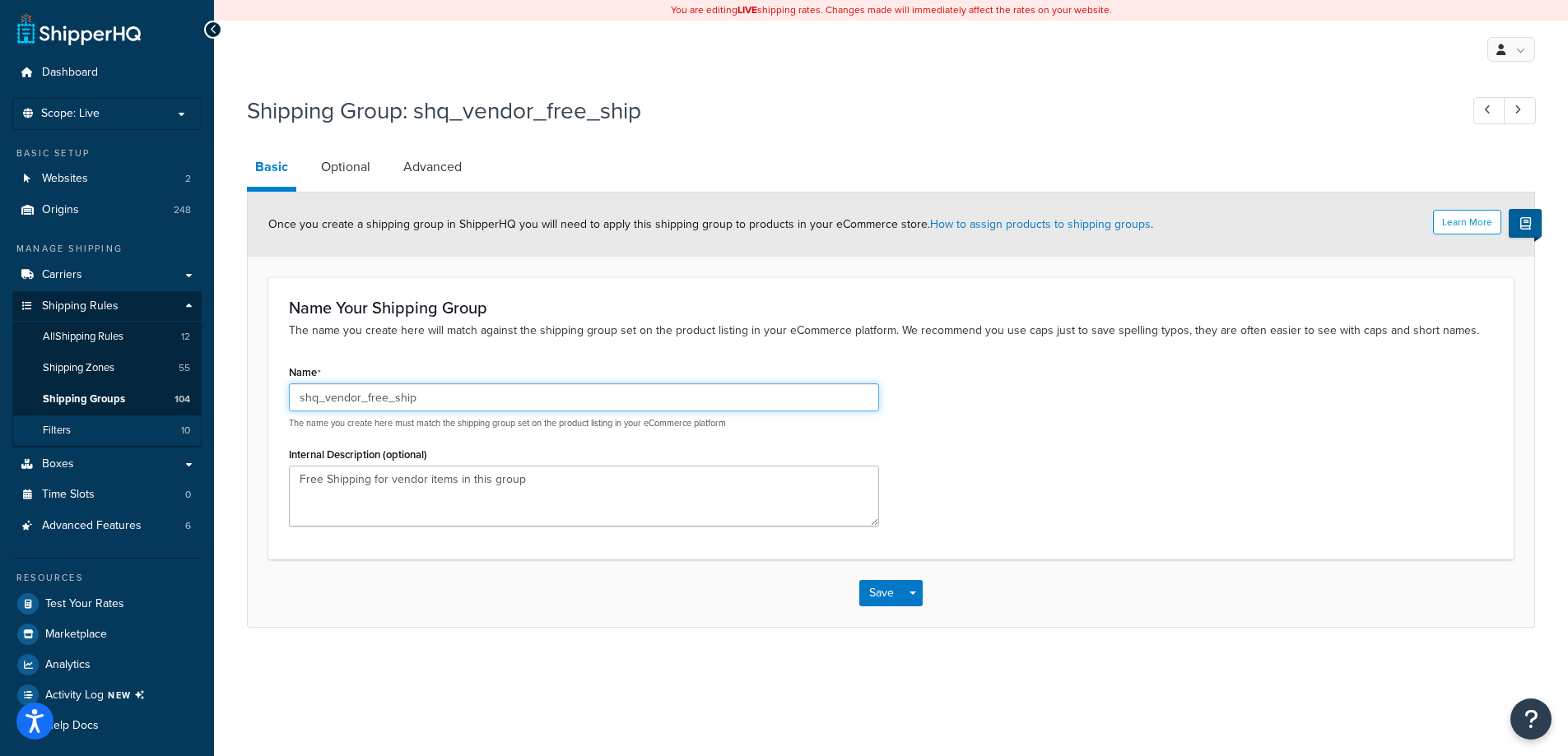
drag, startPoint x: 435, startPoint y: 402, endPoint x: 98, endPoint y: 417, distance: 337.3
click at [98, 417] on div "Dashboard Scope: Live Basic Setup Websites 2 Origins 248 Manage Shipping Carrie…" at bounding box center [784, 381] width 1568 height 761
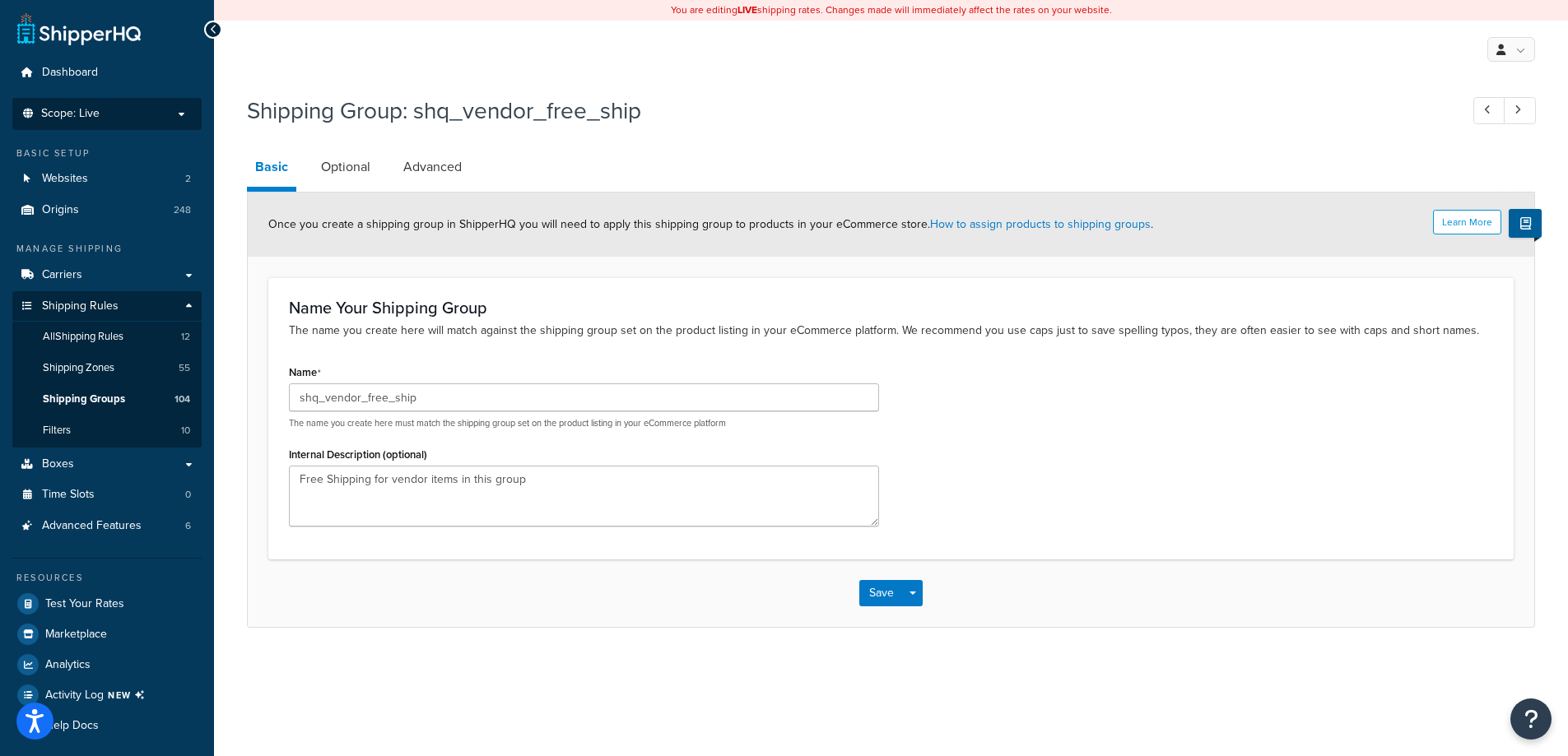
click at [94, 120] on span "Scope: Live" at bounding box center [70, 114] width 59 height 14
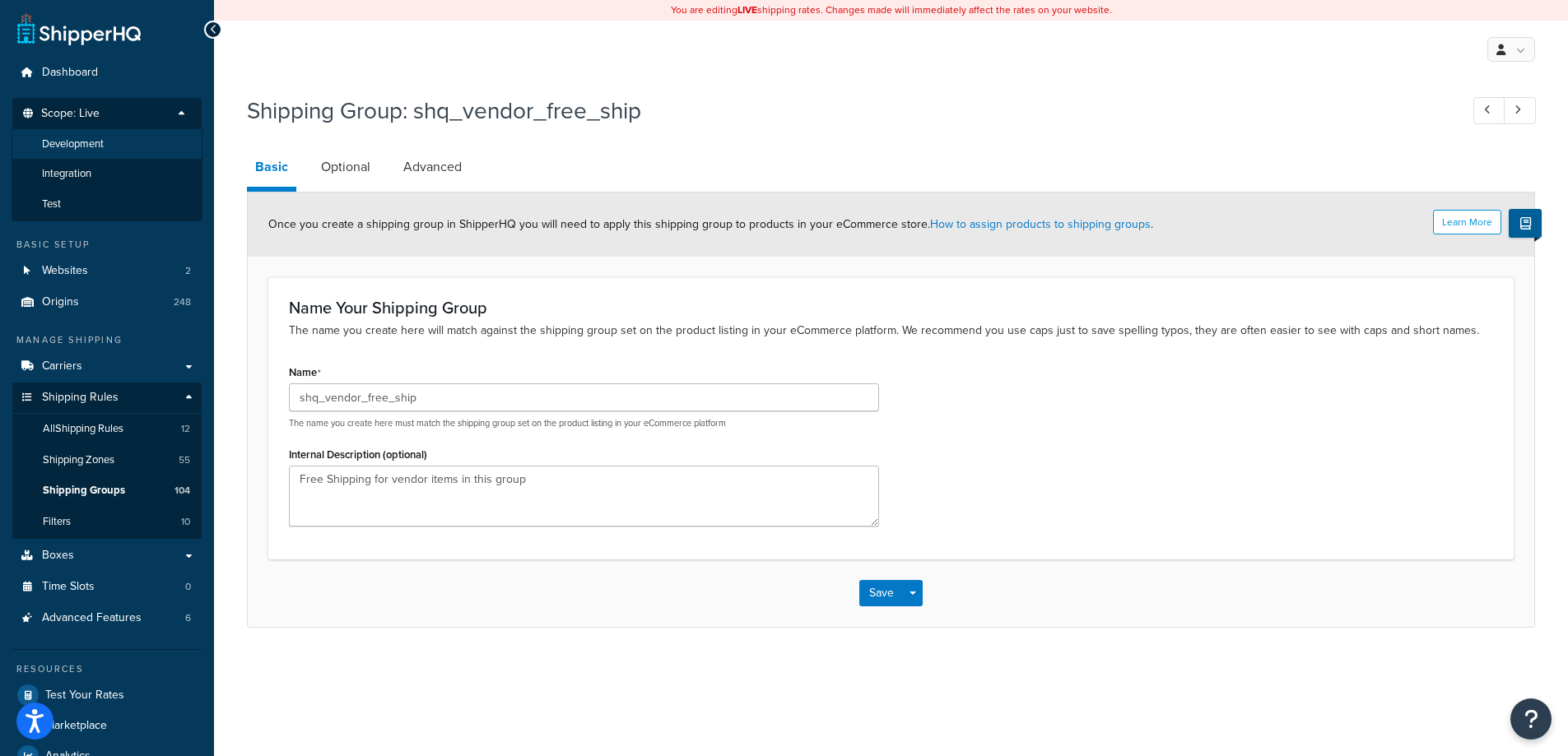
click at [116, 151] on li "Development" at bounding box center [107, 144] width 191 height 30
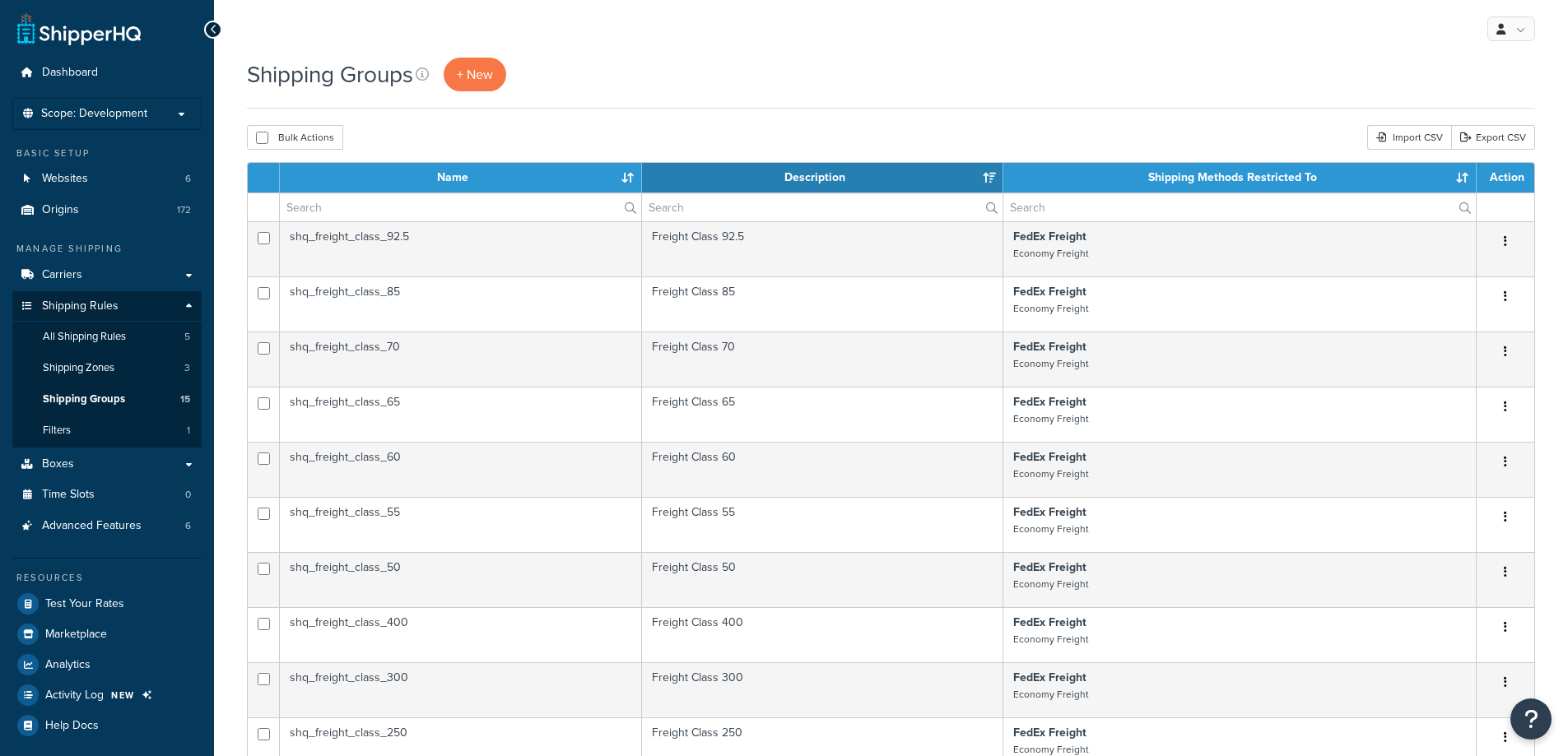
select select "15"
click at [484, 78] on span "+ New" at bounding box center [474, 74] width 36 height 19
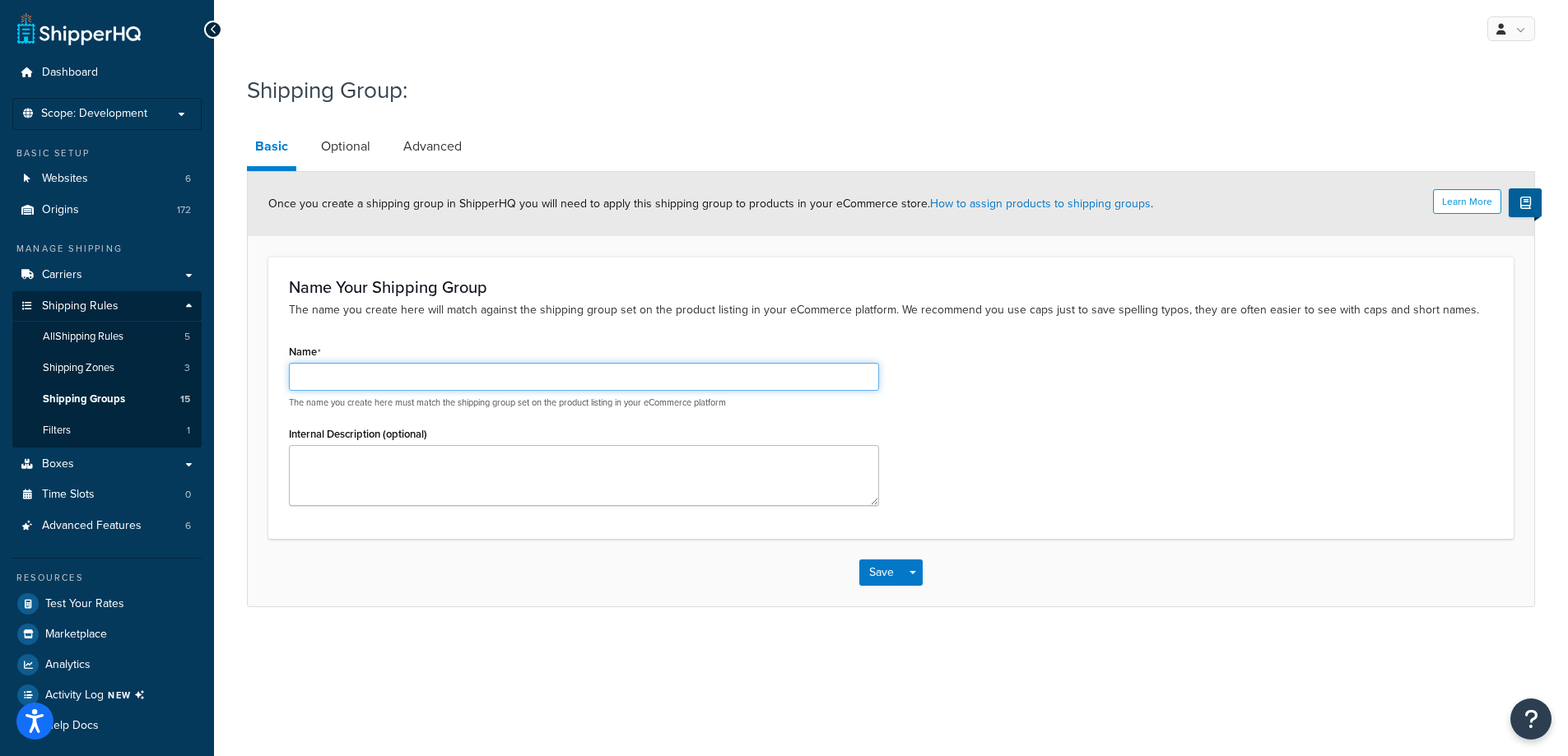
click at [448, 375] on input "Name" at bounding box center [583, 376] width 590 height 28
paste input "shq_vendor_free_ship"
type input "shq_vendor_free_ship"
click at [542, 466] on textarea "Internal Description (optional)" at bounding box center [583, 475] width 590 height 61
type textarea "Free Shipping for Vendor Paid items"
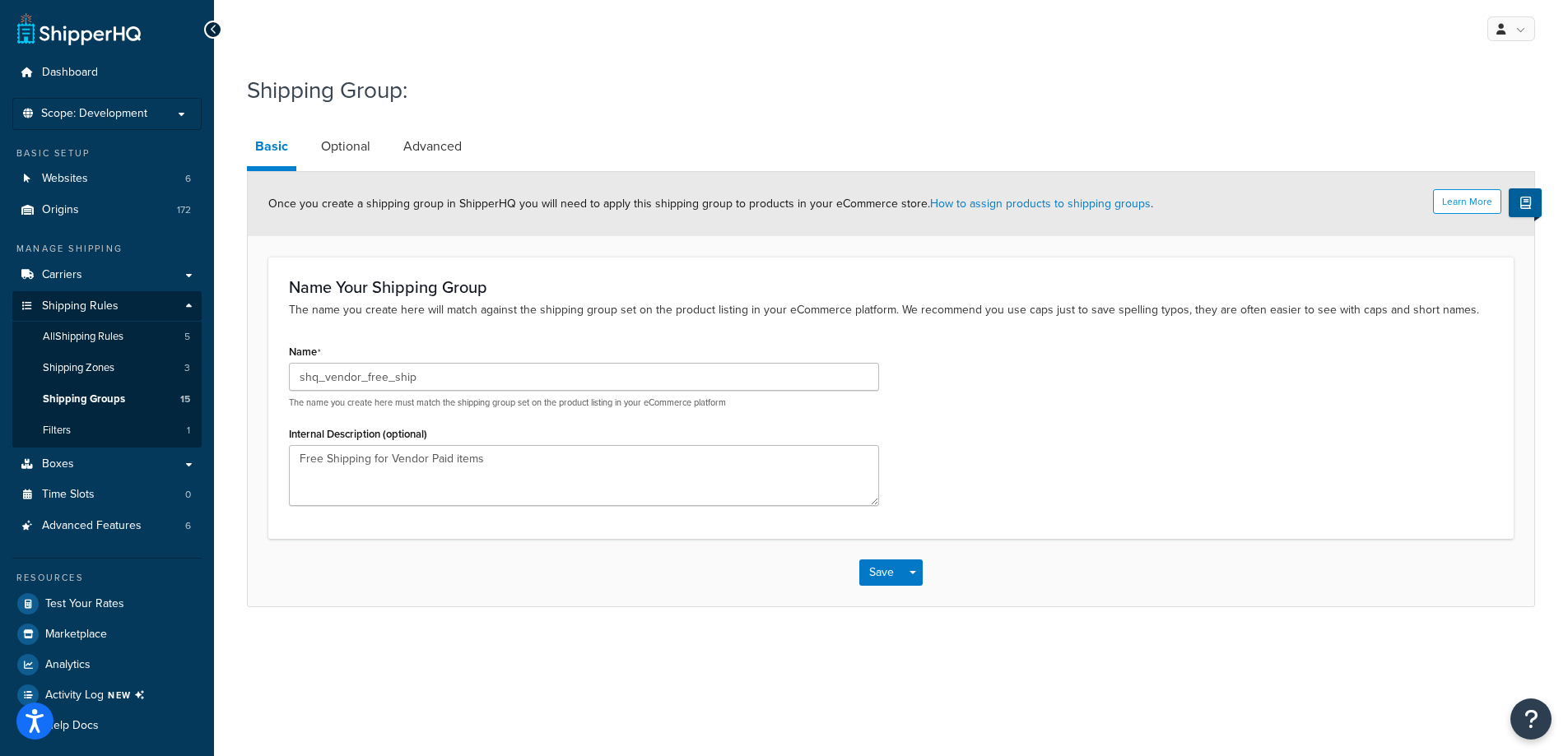
click at [907, 466] on div "Name shq_vendor_free_ship The name you create here must match the shipping grou…" at bounding box center [890, 428] width 1229 height 177
click at [884, 570] on button "Save" at bounding box center [881, 572] width 44 height 26
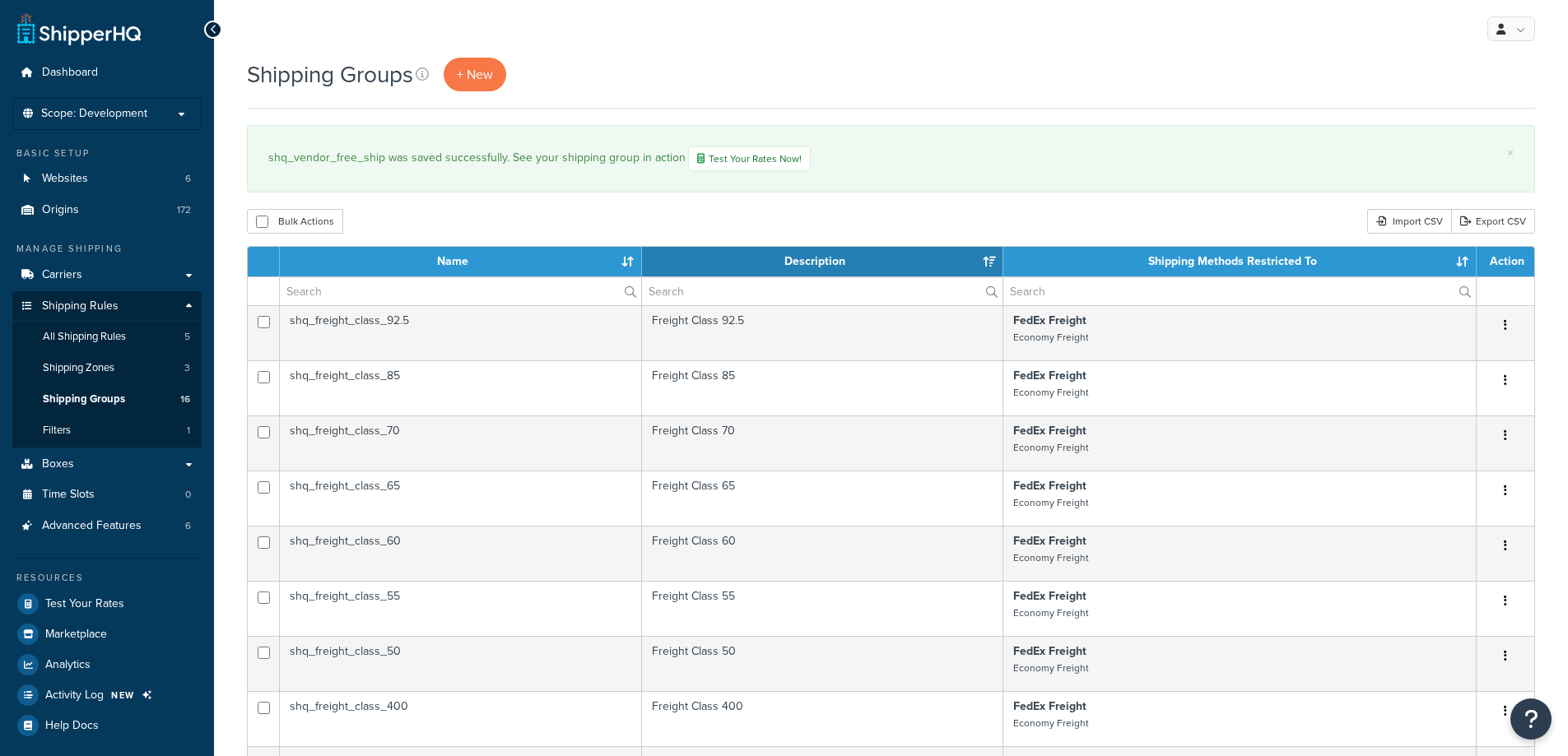
select select "15"
click at [74, 334] on span "All Shipping Rules" at bounding box center [84, 336] width 83 height 14
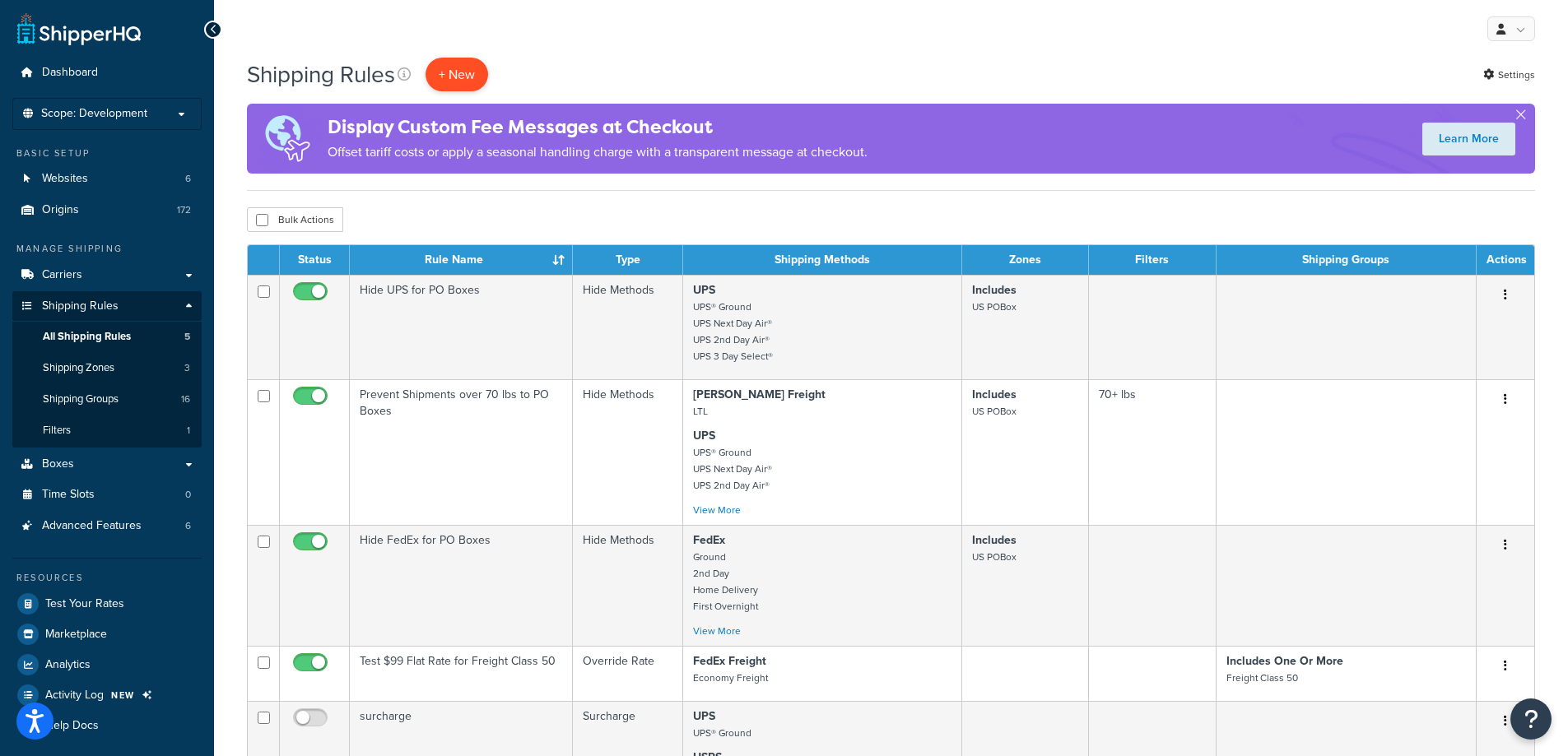
click at [457, 62] on p "+ New" at bounding box center [457, 74] width 63 height 33
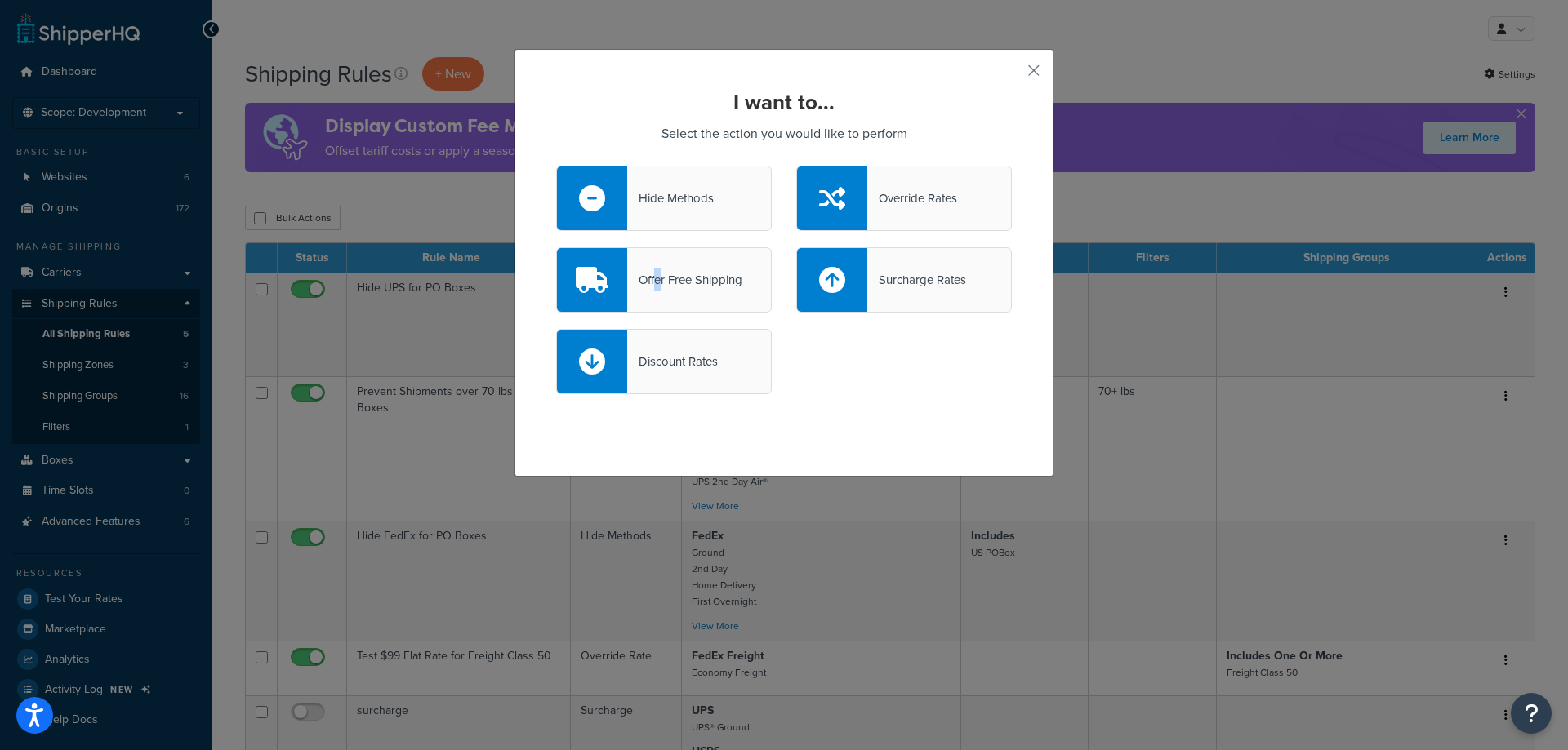
click at [654, 265] on div "Offer Free Shipping" at bounding box center [664, 280] width 216 height 66
click at [680, 281] on div "Offer Free Shipping" at bounding box center [684, 280] width 115 height 23
click at [0, 0] on input "Offer Free Shipping" at bounding box center [0, 0] width 0 height 0
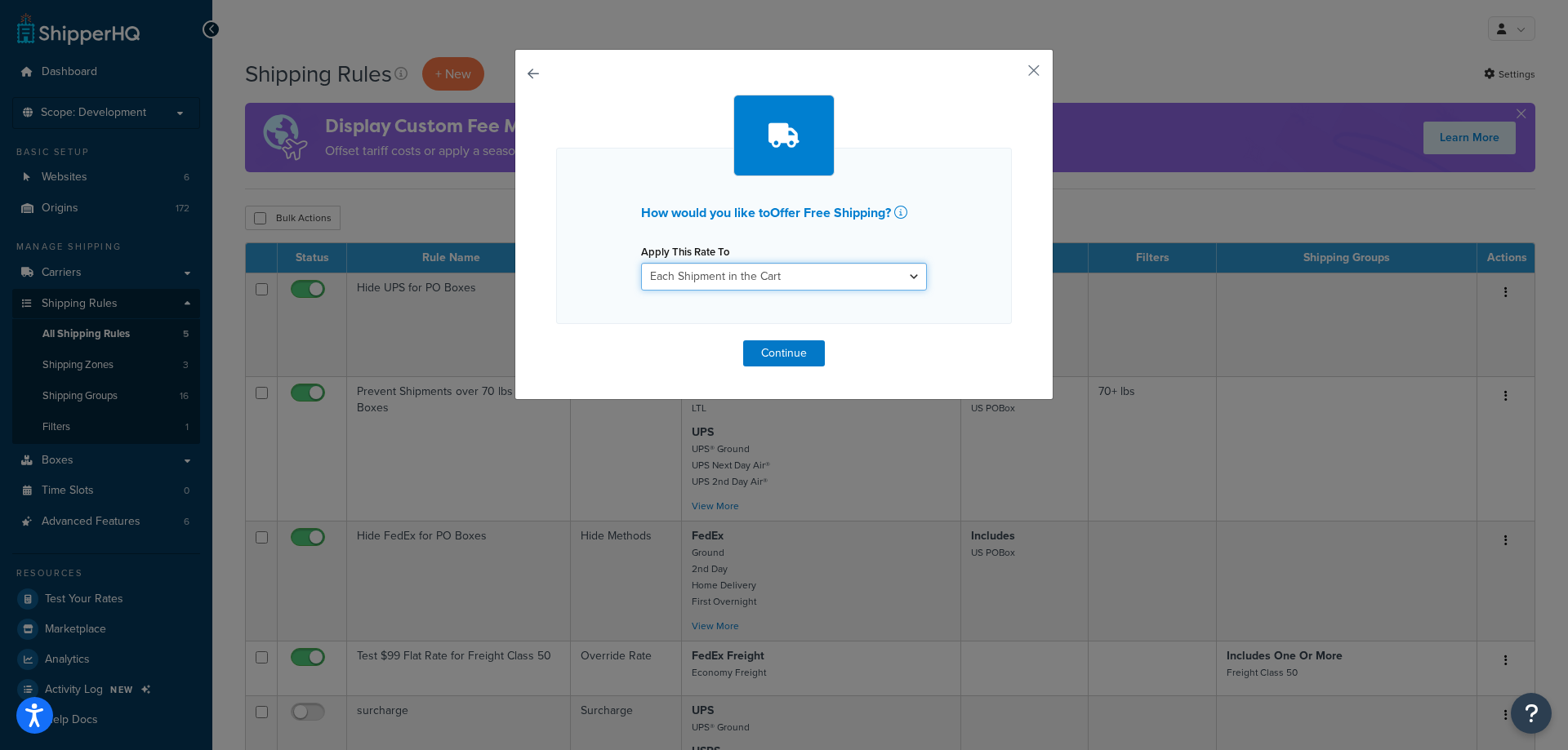
click at [793, 274] on select "Each Shipment in the Cart Each Origin in the Cart Each Shipping Group in the Ca…" at bounding box center [784, 276] width 286 height 27
select select "ITEM"
click at [641, 263] on select "Each Shipment in the Cart Each Origin in the Cart Each Shipping Group in the Ca…" at bounding box center [784, 276] width 286 height 27
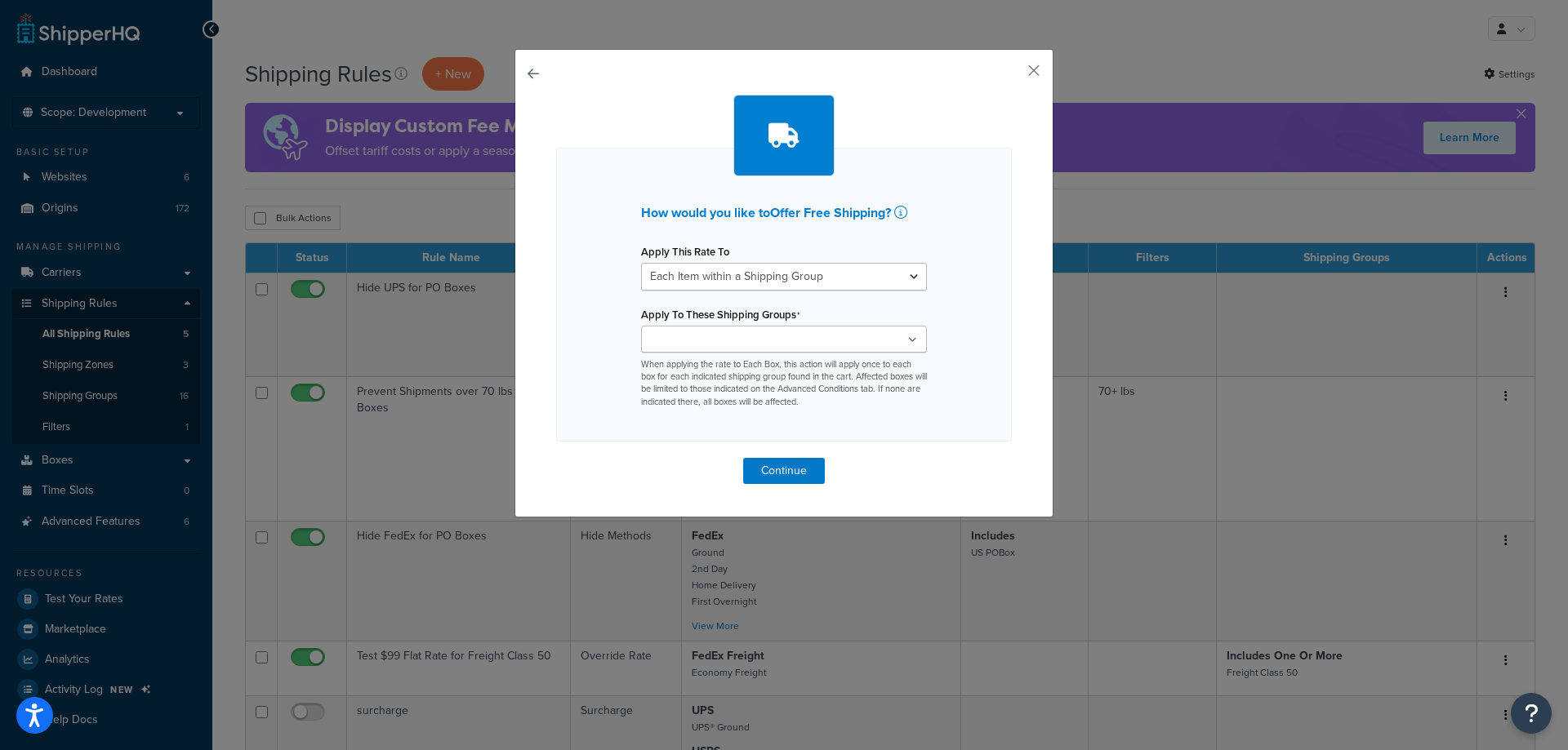
click at [850, 340] on ul at bounding box center [784, 338] width 286 height 27
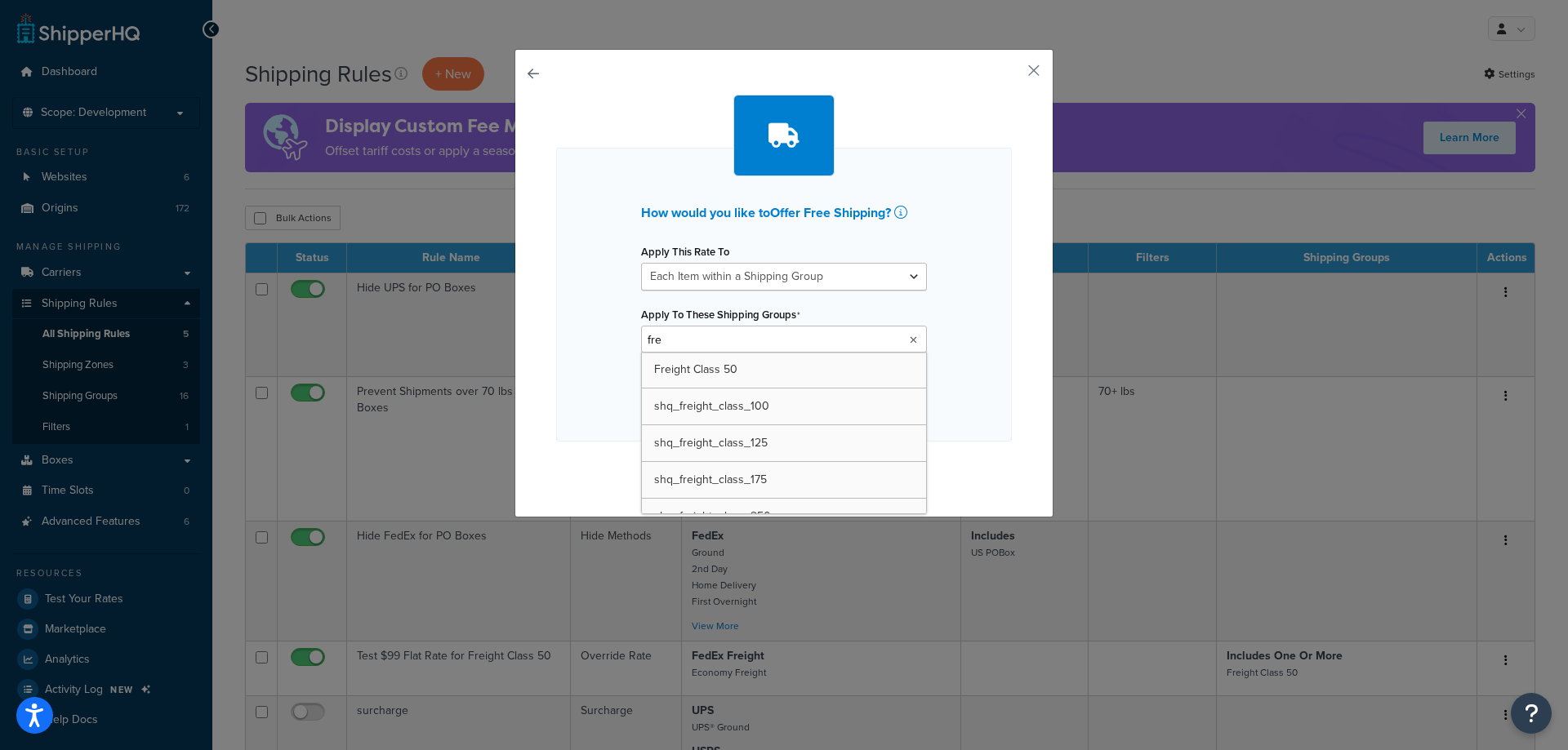
type input "free"
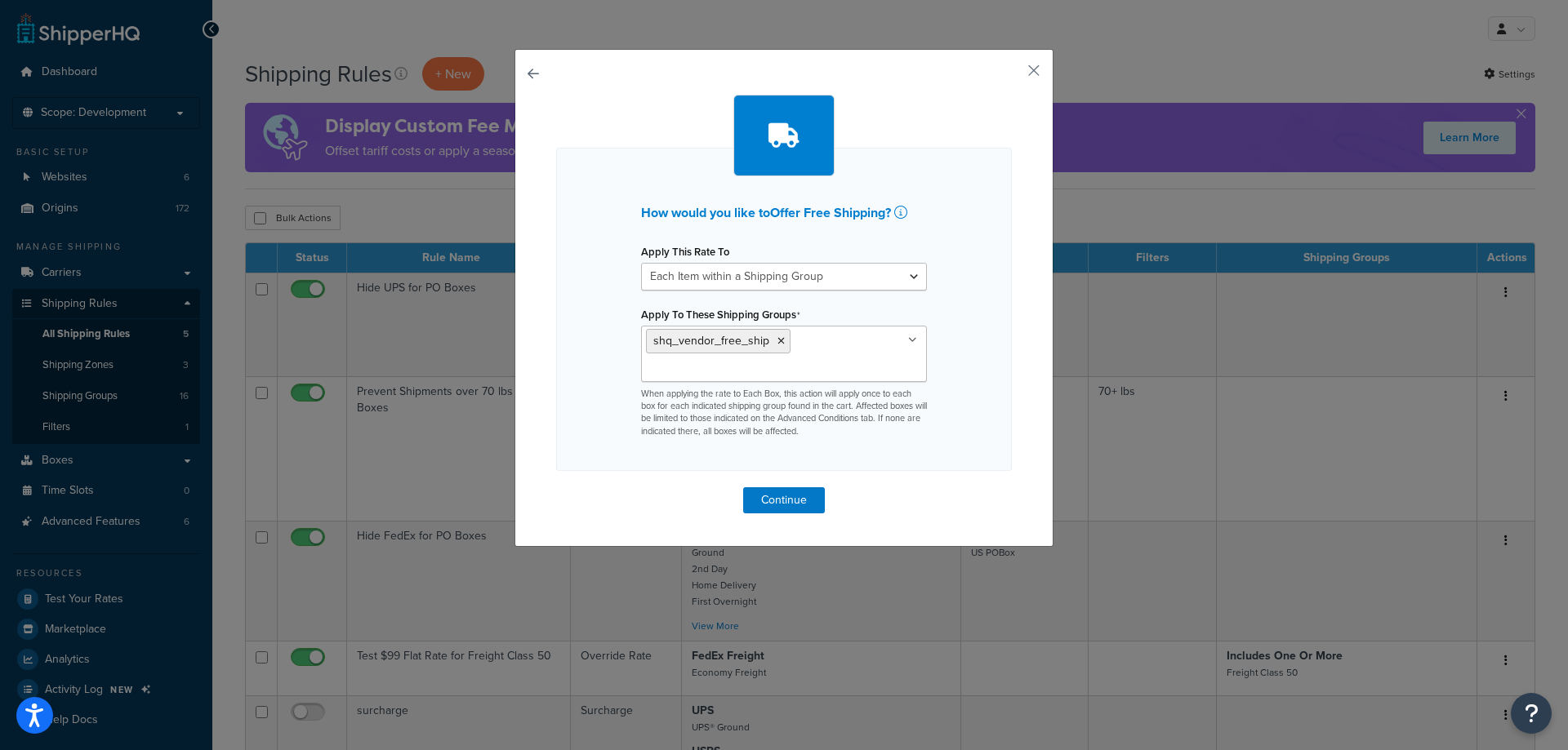
click at [931, 325] on div "Apply To These Shipping Groups shq_vendor_free_ship Freight Class 50 shq_freigh…" at bounding box center [784, 370] width 310 height 135
click at [1012, 75] on button "button" at bounding box center [1009, 76] width 4 height 4
